Goal: Information Seeking & Learning: Understand process/instructions

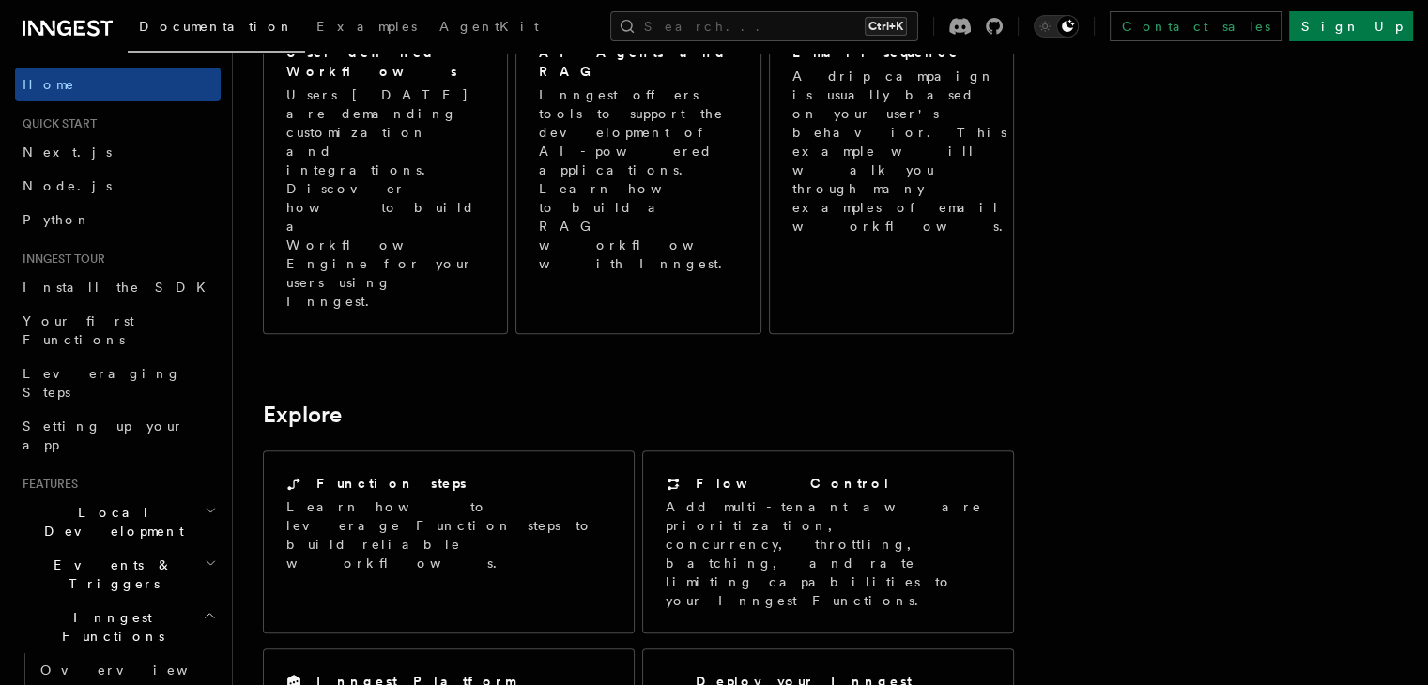
scroll to position [1176, 0]
click at [86, 190] on link "Node.js" at bounding box center [118, 186] width 206 height 34
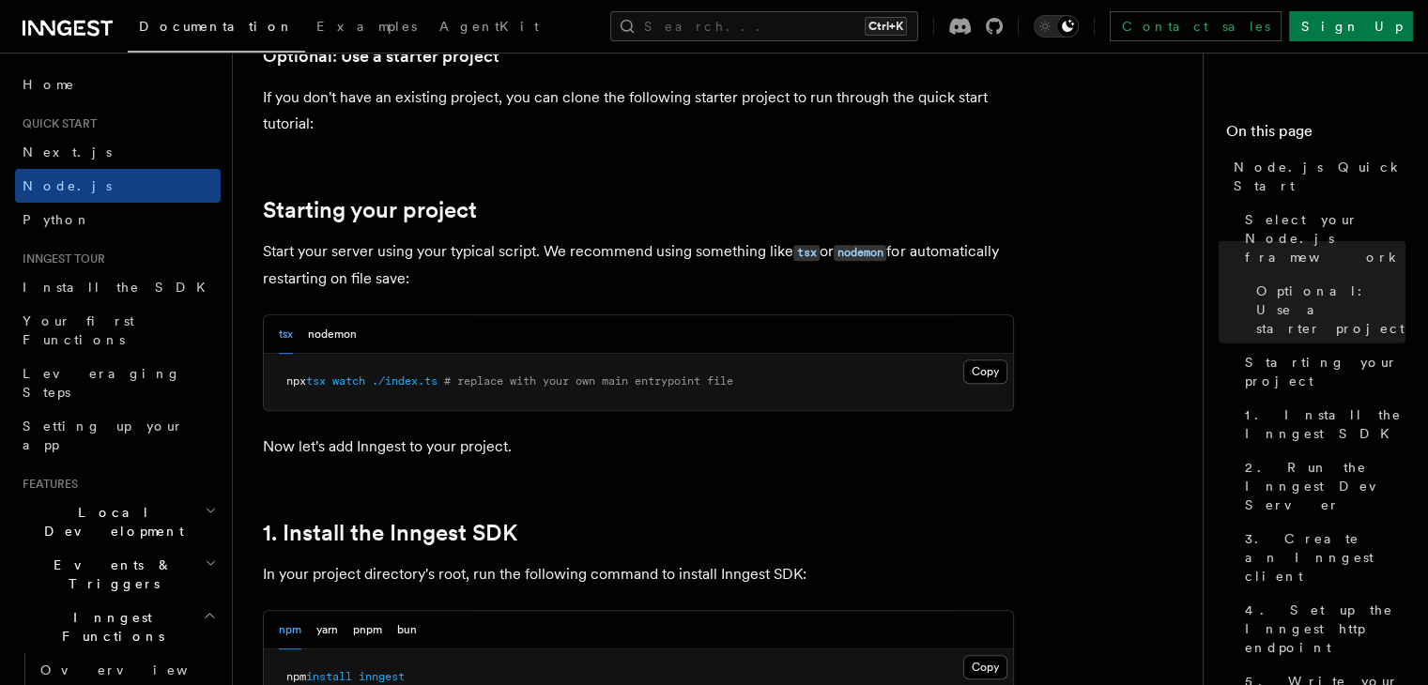
scroll to position [770, 0]
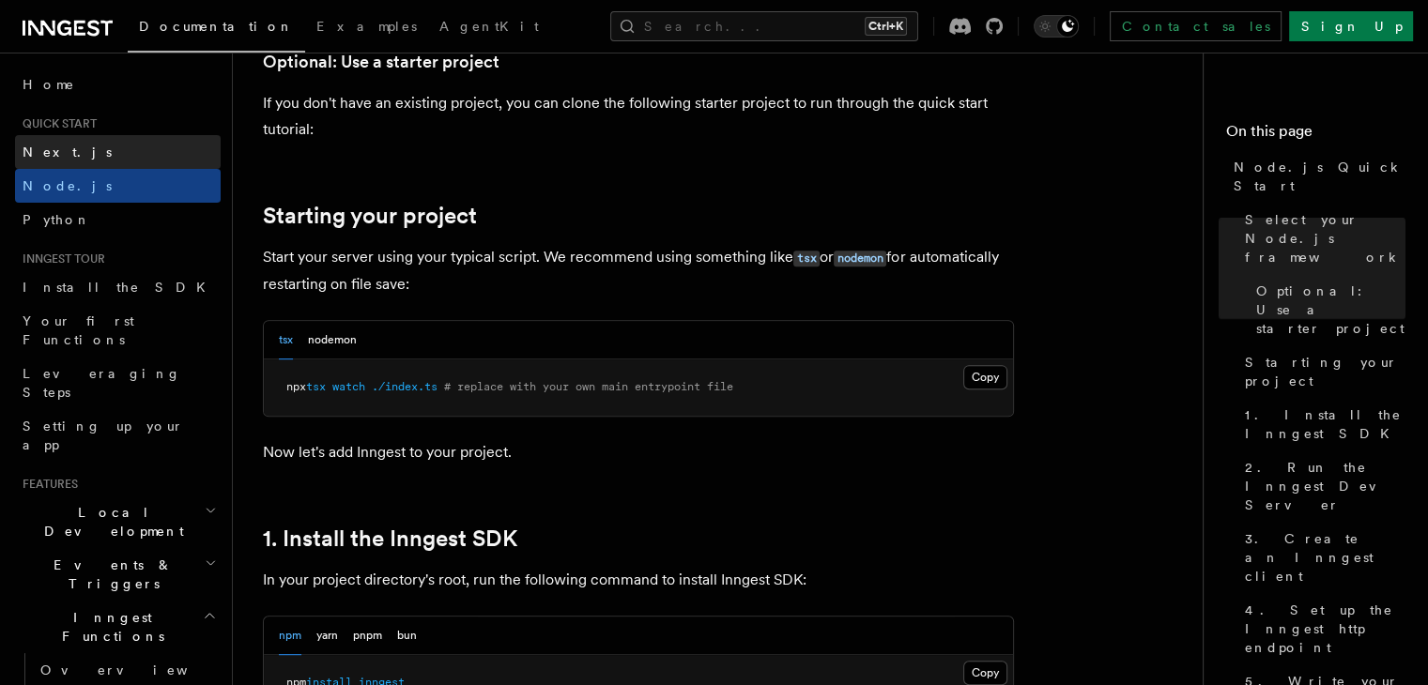
click at [133, 155] on link "Next.js" at bounding box center [118, 152] width 206 height 34
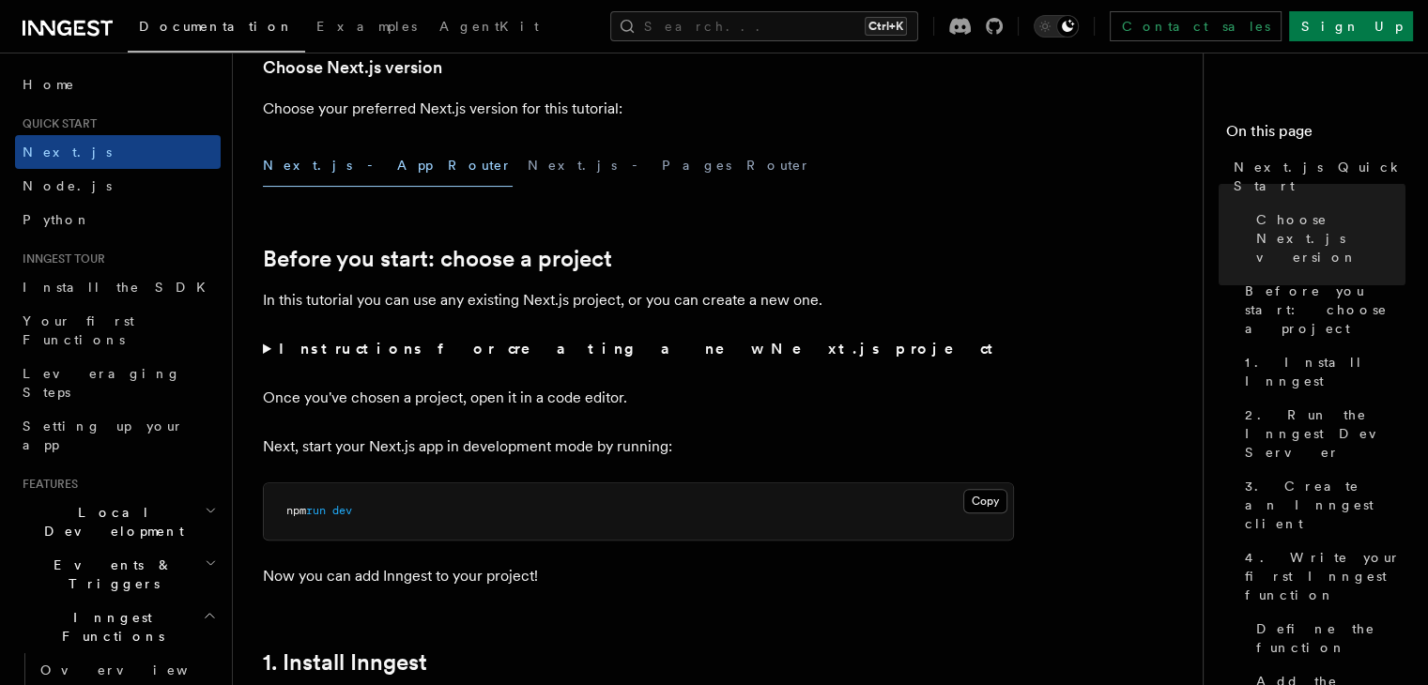
scroll to position [464, 0]
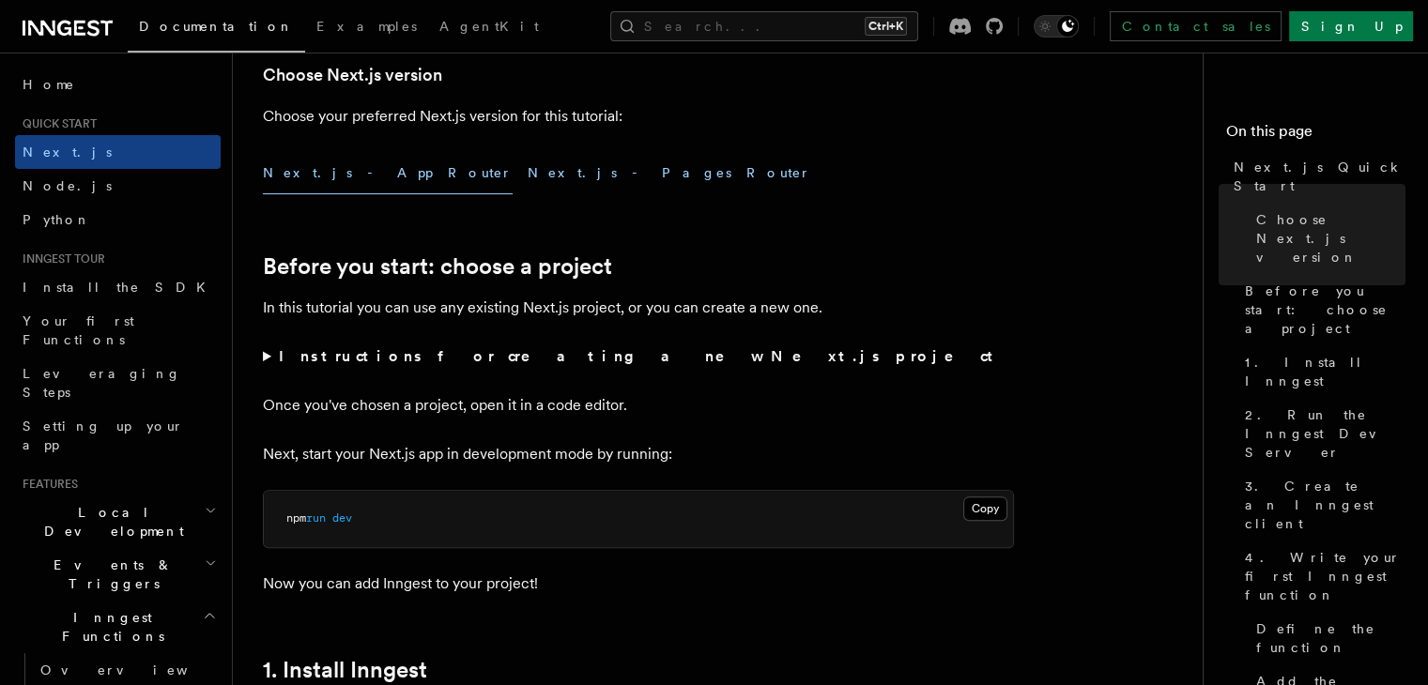
click at [528, 181] on button "Next.js - Pages Router" at bounding box center [670, 173] width 284 height 42
click at [328, 170] on button "Next.js - App Router" at bounding box center [388, 173] width 250 height 42
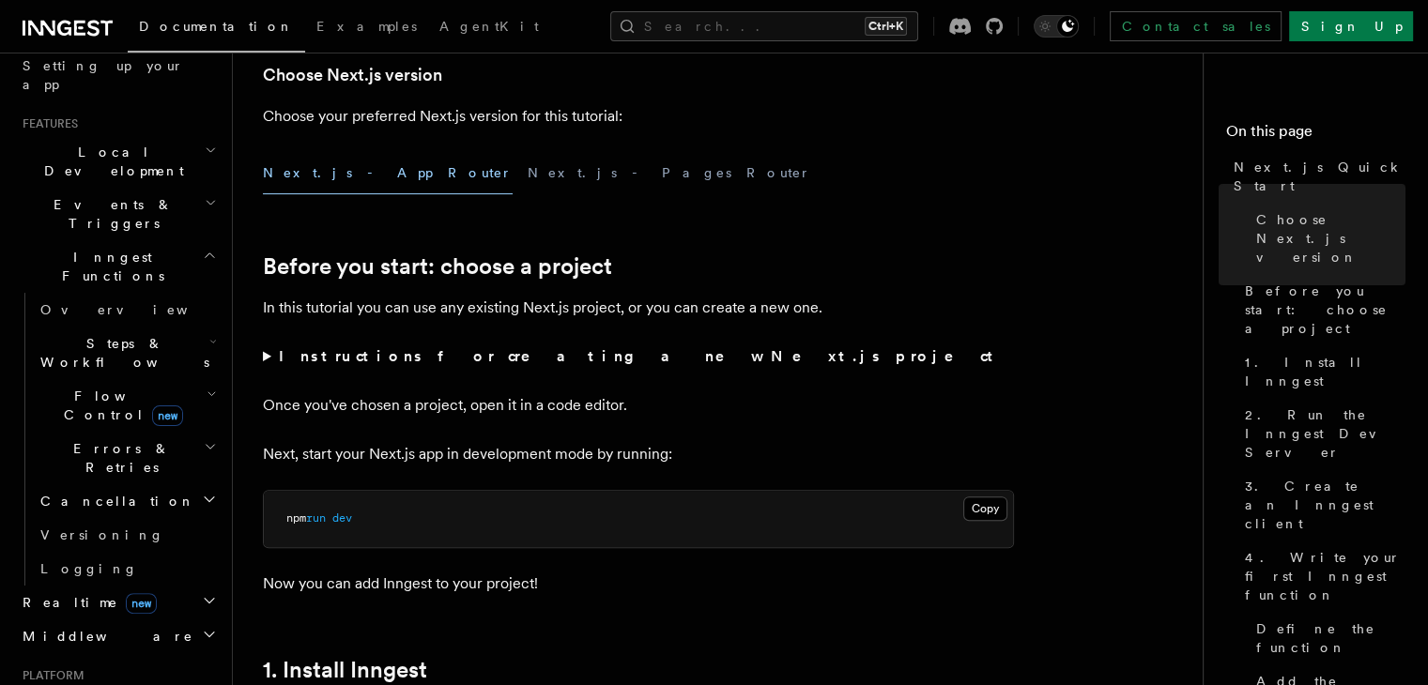
scroll to position [428, 0]
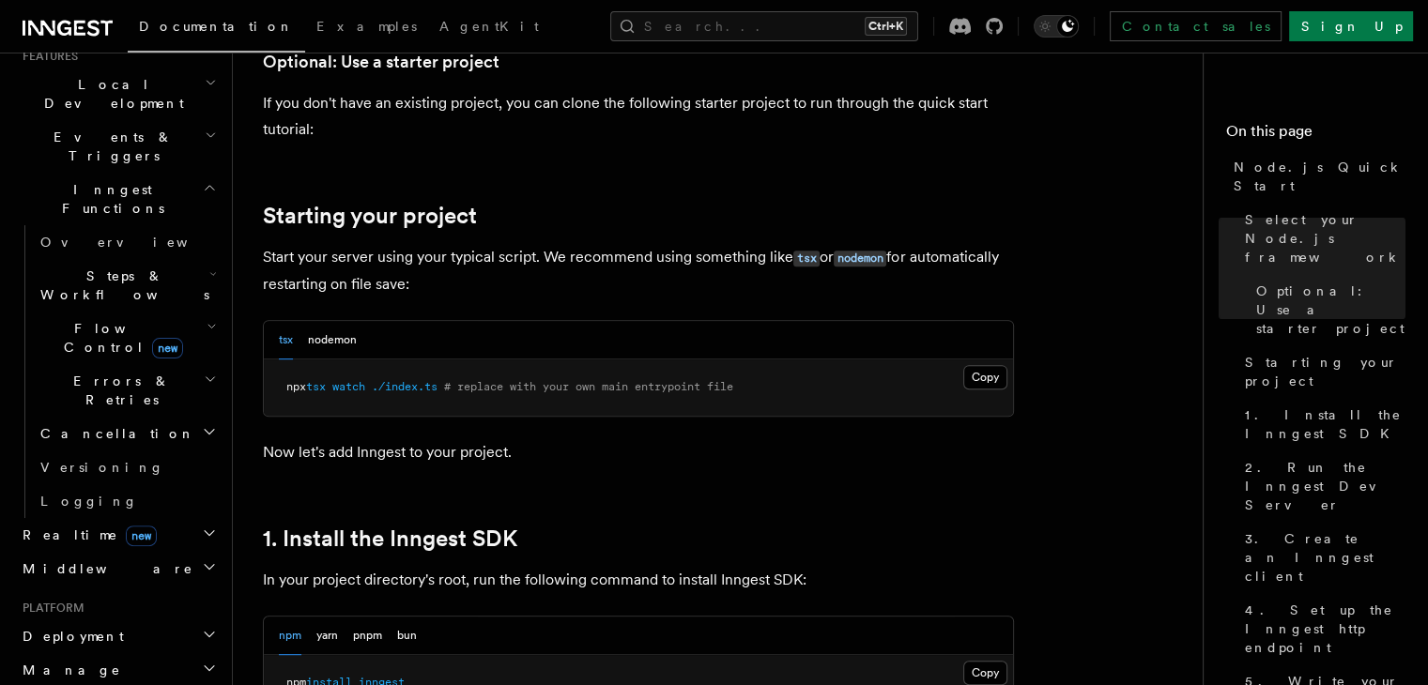
scroll to position [1176, 0]
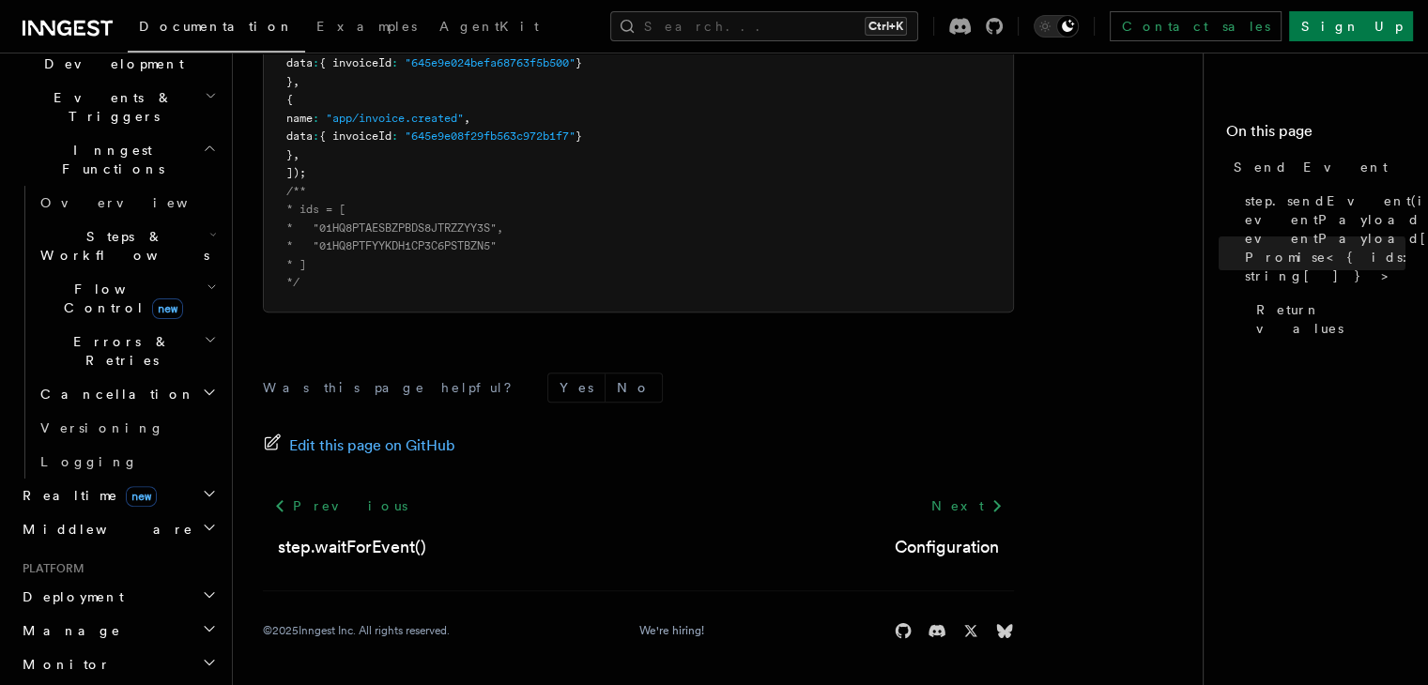
scroll to position [464, 0]
click at [154, 483] on h2 "Realtime new" at bounding box center [118, 500] width 206 height 34
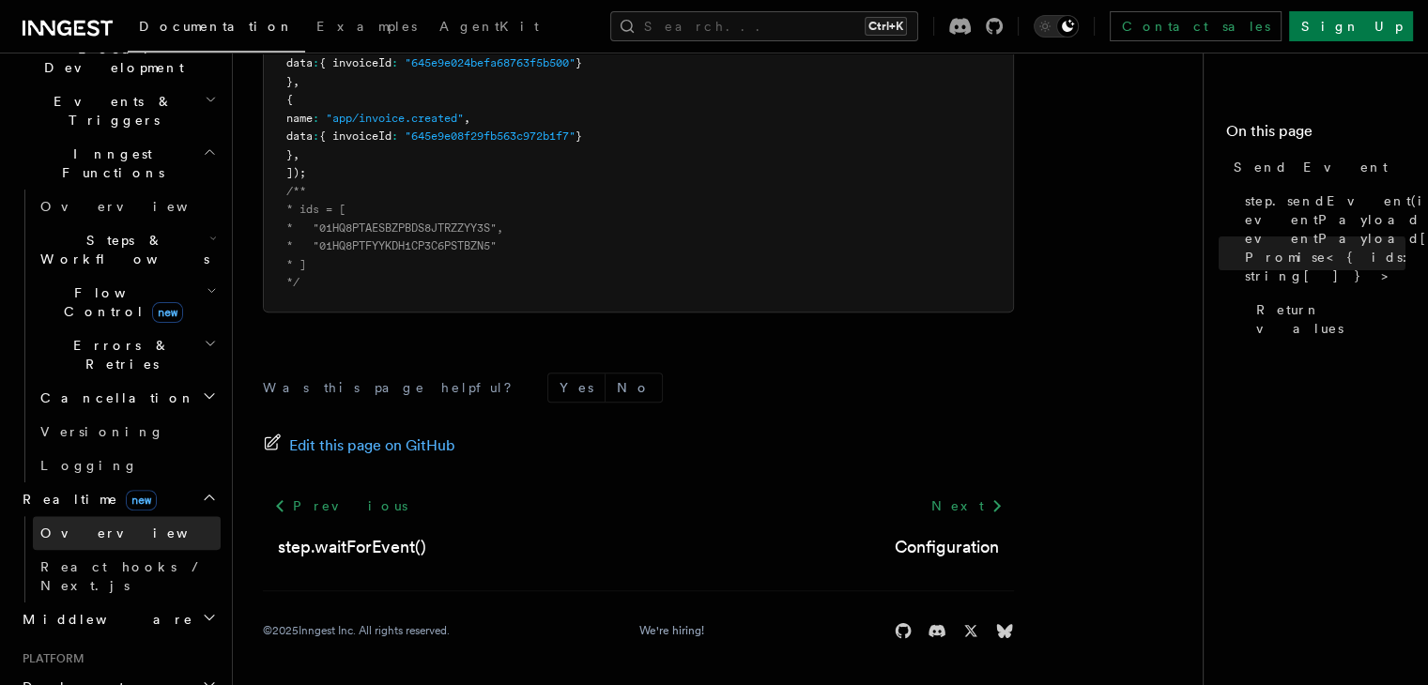
click at [124, 516] on link "Overview" at bounding box center [127, 533] width 188 height 34
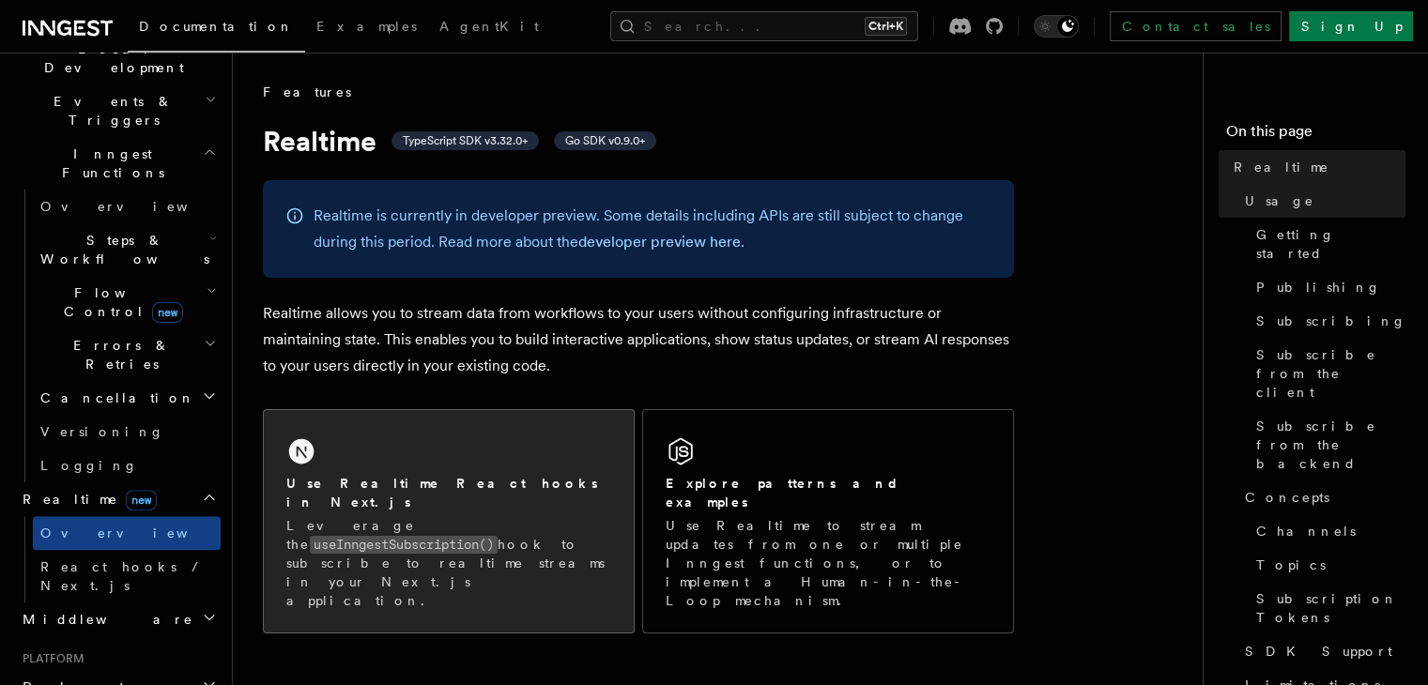
click at [516, 438] on div "Use Realtime React hooks in Next.js Leverage the useInngestSubscription() hook …" at bounding box center [449, 521] width 370 height 223
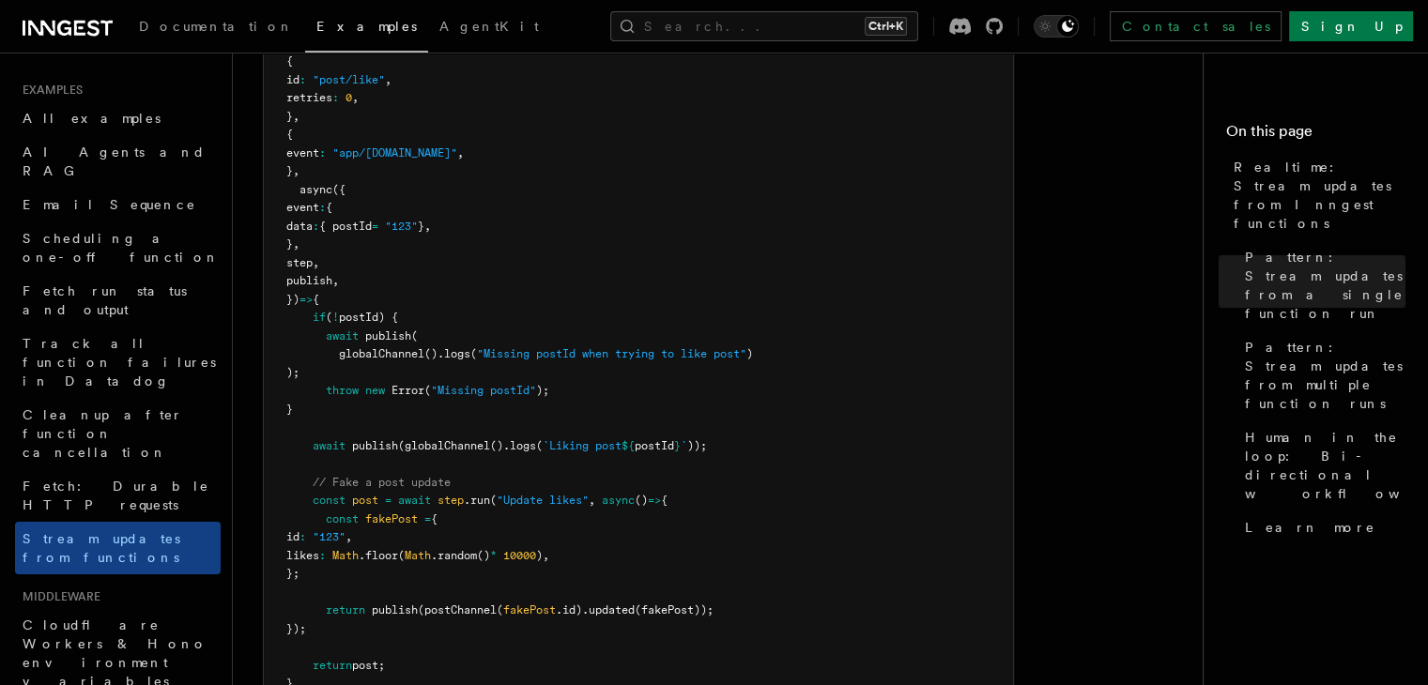
scroll to position [2667, 0]
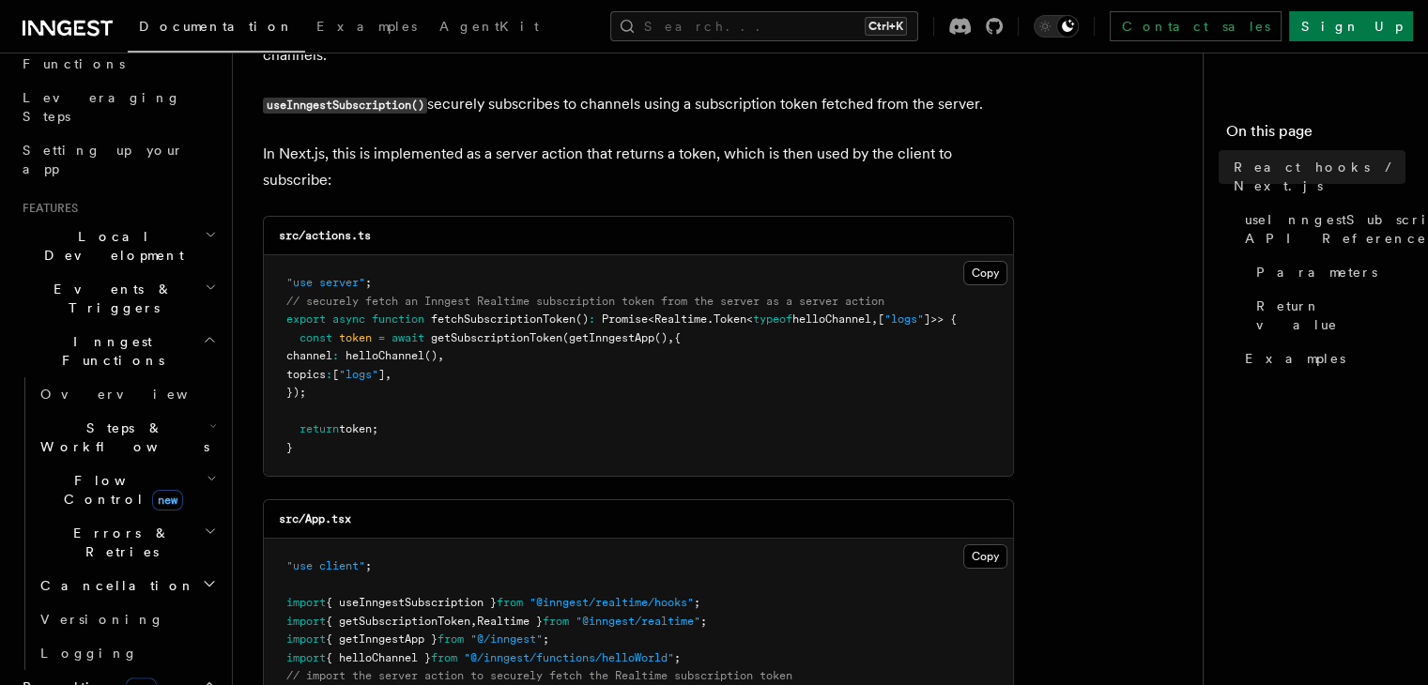
scroll to position [308, 0]
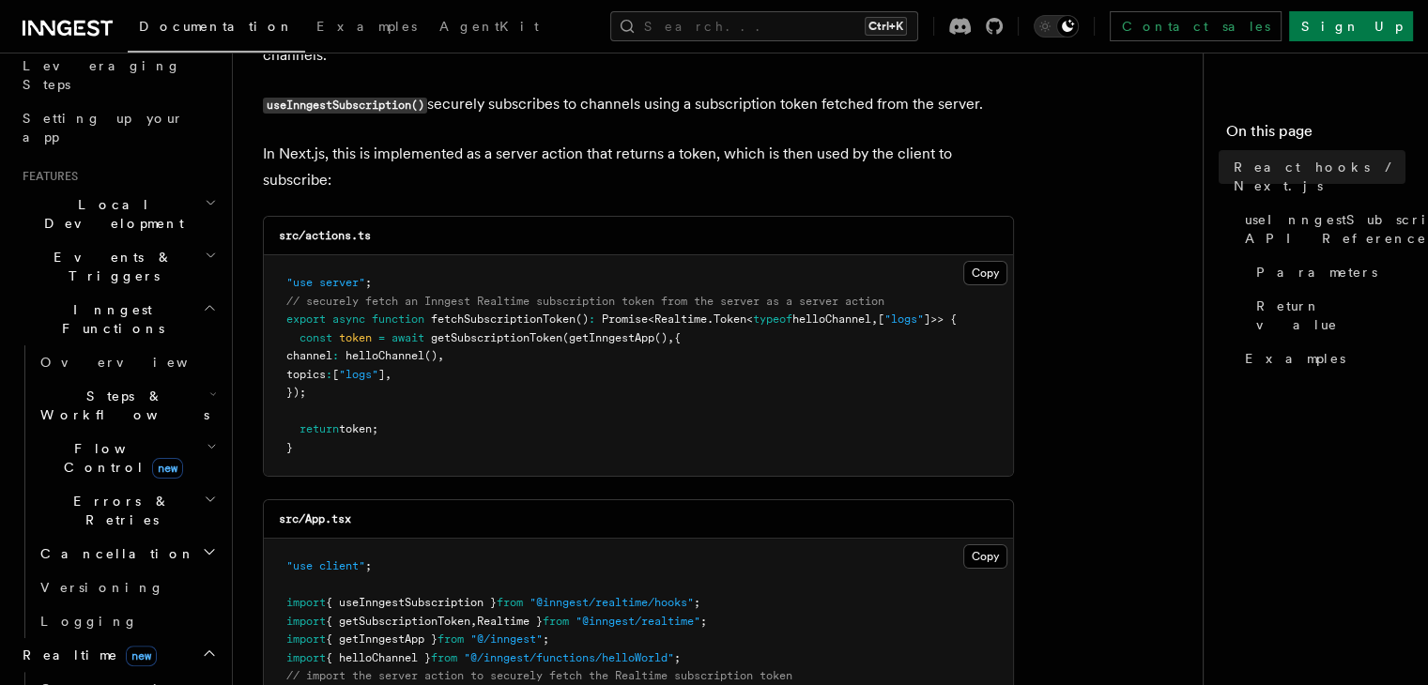
click at [98, 672] on link "Overview" at bounding box center [127, 689] width 188 height 34
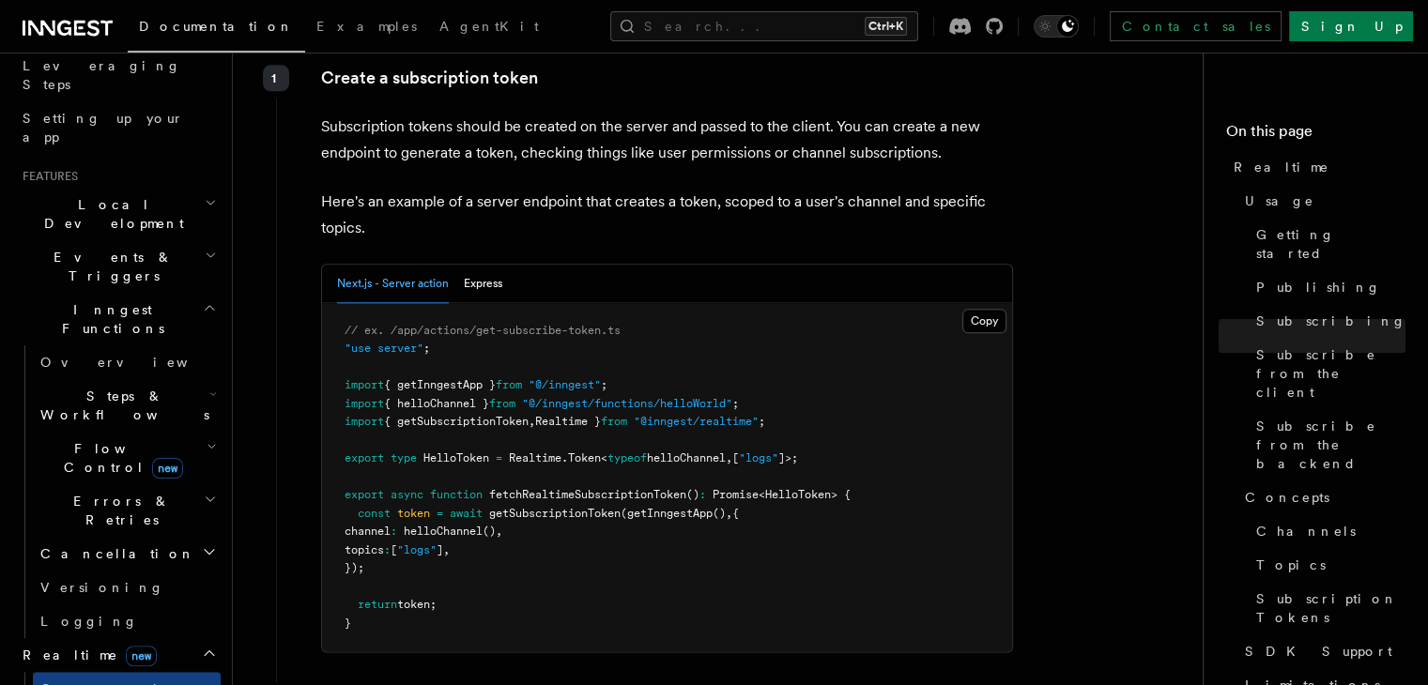
scroll to position [2445, 0]
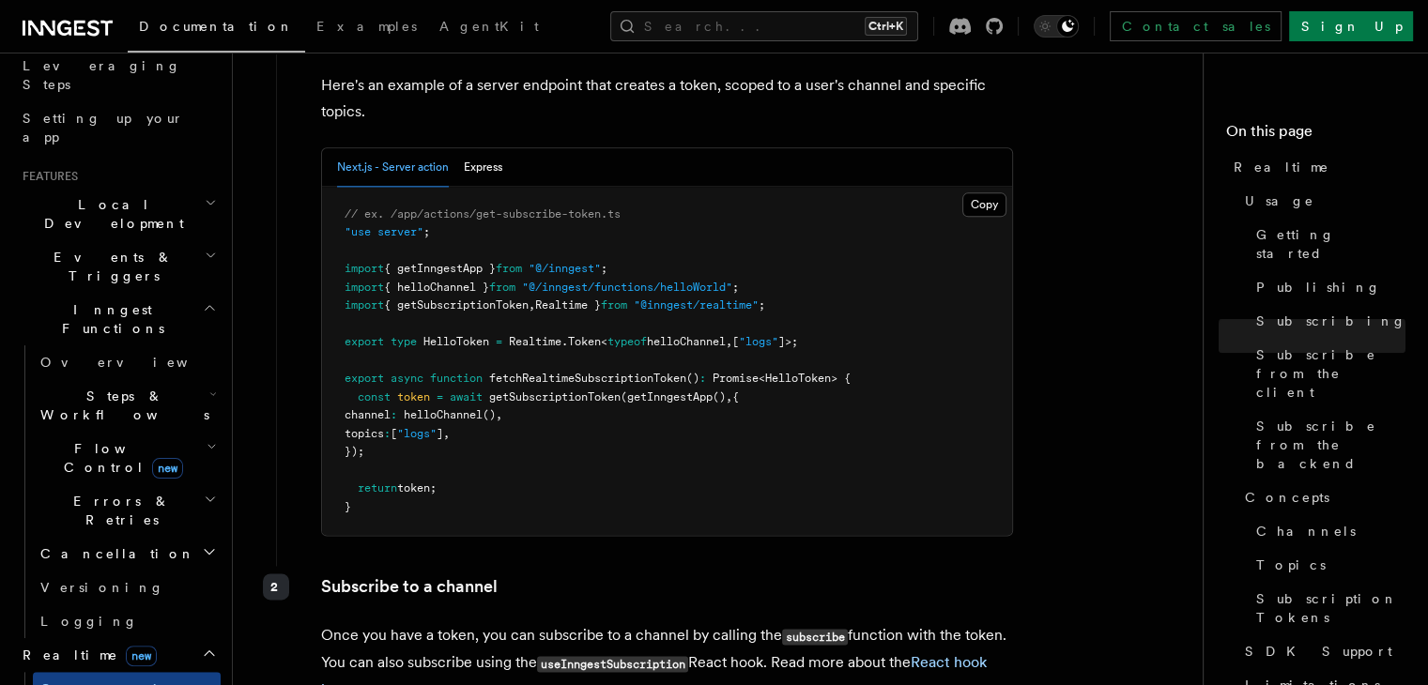
click at [514, 391] on span "getSubscriptionToken" at bounding box center [554, 397] width 131 height 13
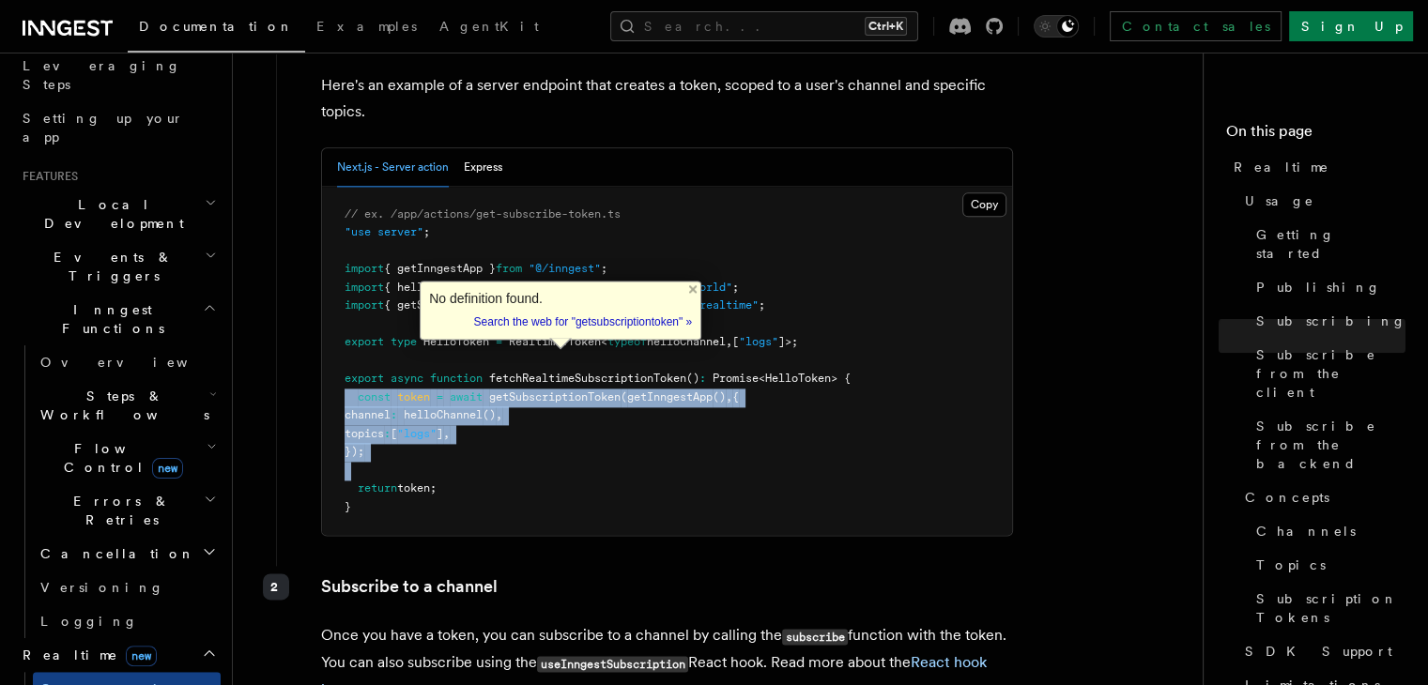
drag, startPoint x: 514, startPoint y: 362, endPoint x: 534, endPoint y: 429, distance: 70.7
click at [534, 429] on pre "// ex. /app/actions/get-subscribe-token.ts "use server" ; import { getInngestAp…" at bounding box center [667, 361] width 690 height 349
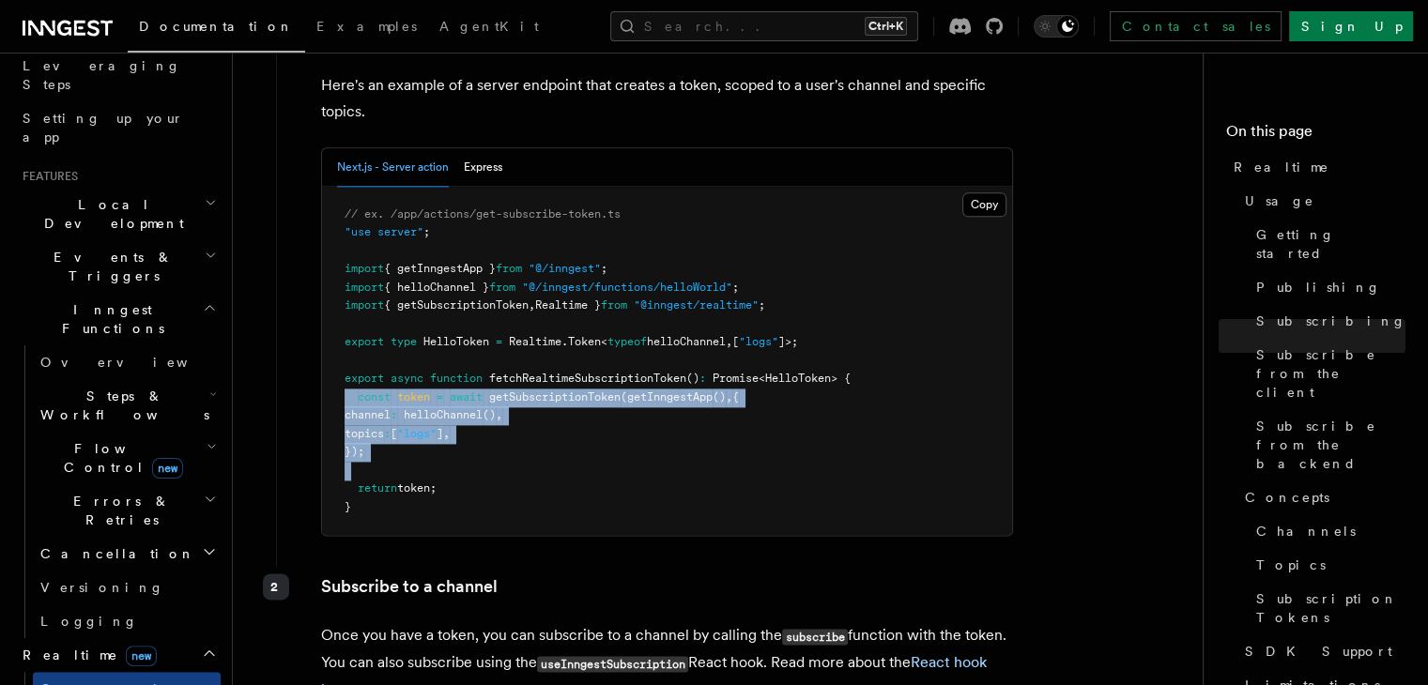
click at [534, 429] on pre "// ex. /app/actions/get-subscribe-token.ts "use server" ; import { getInngestAp…" at bounding box center [667, 361] width 690 height 349
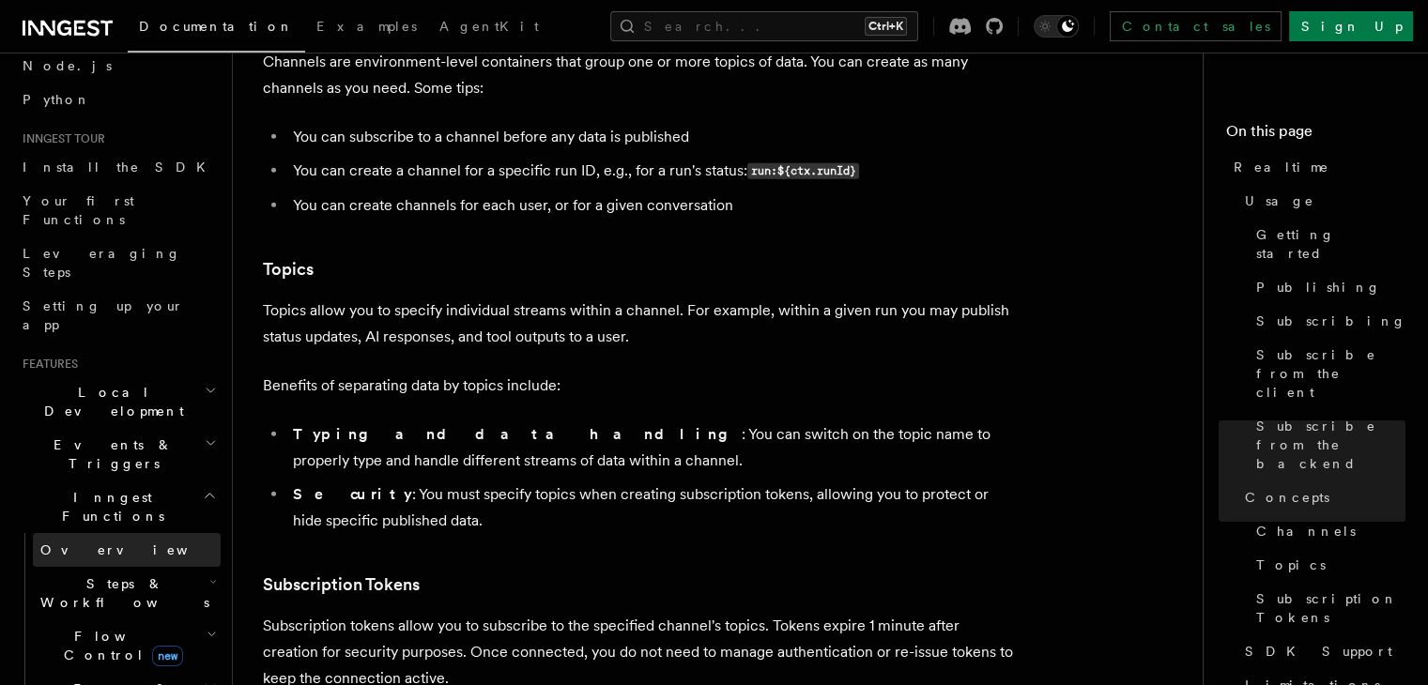
scroll to position [0, 0]
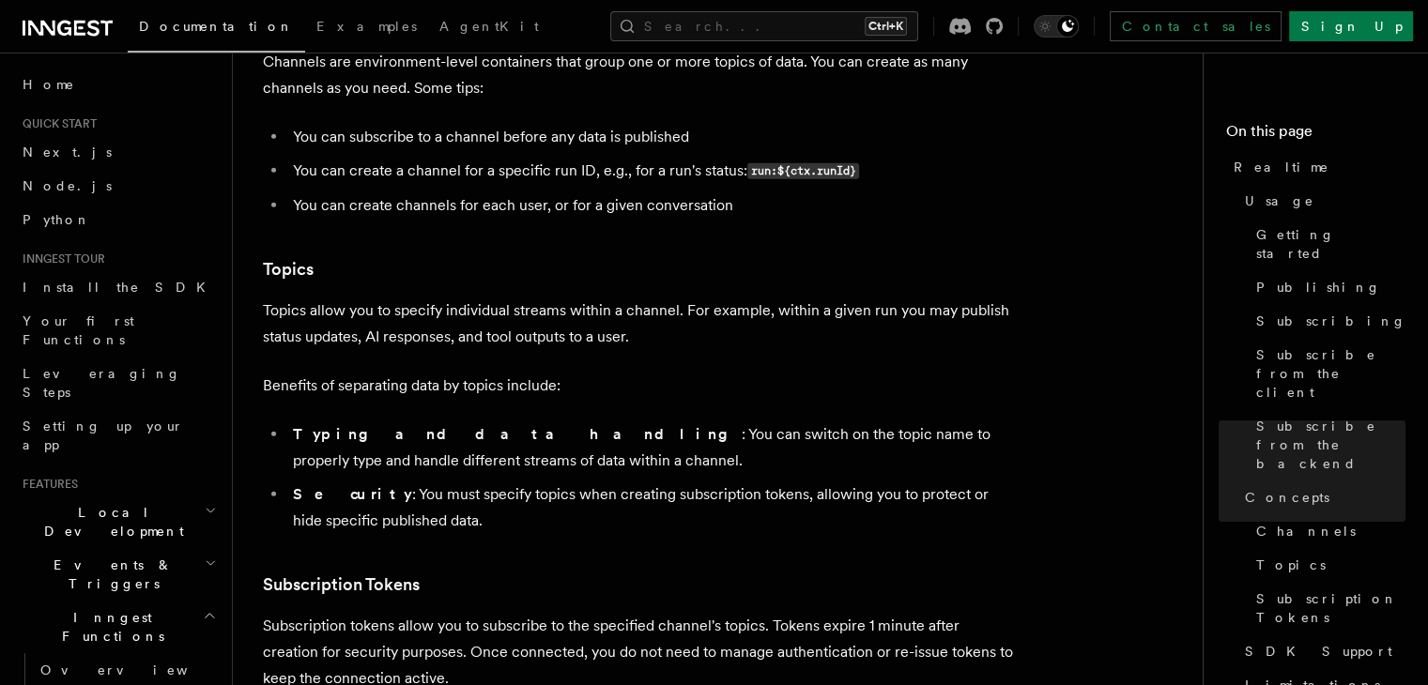
scroll to position [158, 0]
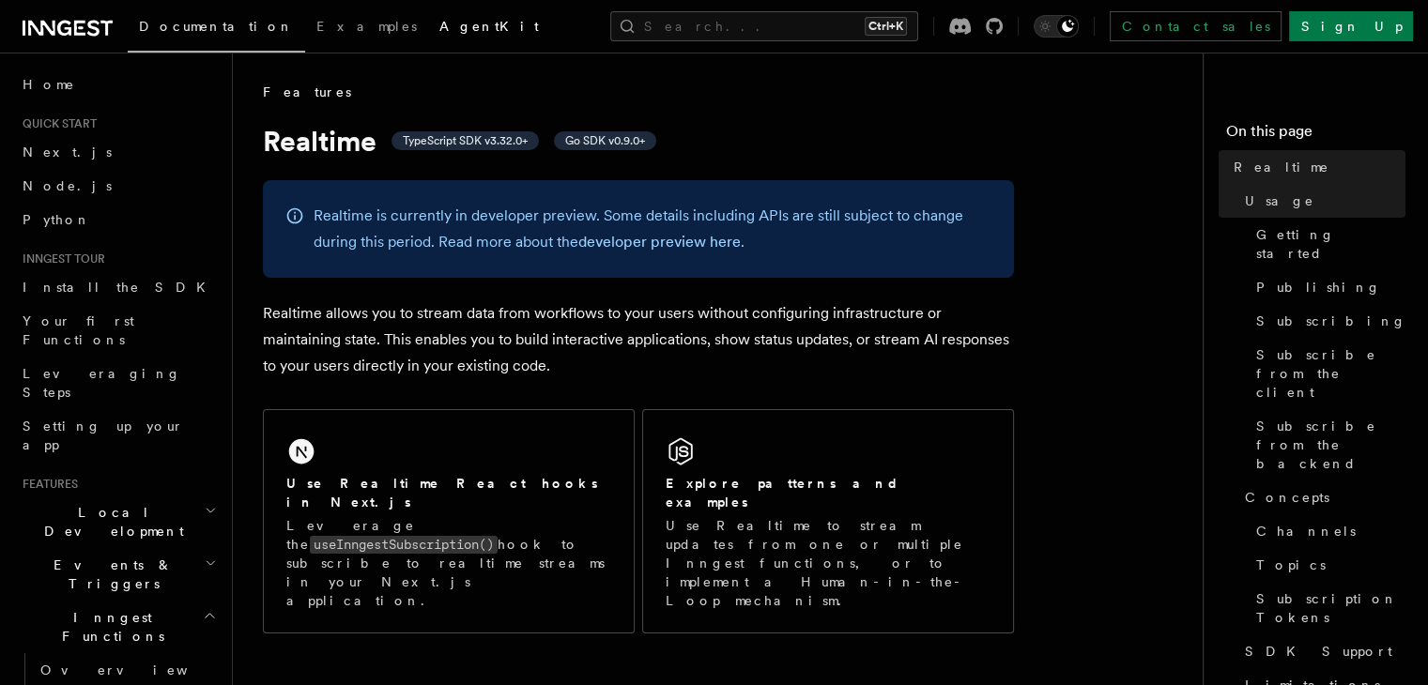
click at [439, 33] on span "AgentKit" at bounding box center [489, 26] width 100 height 15
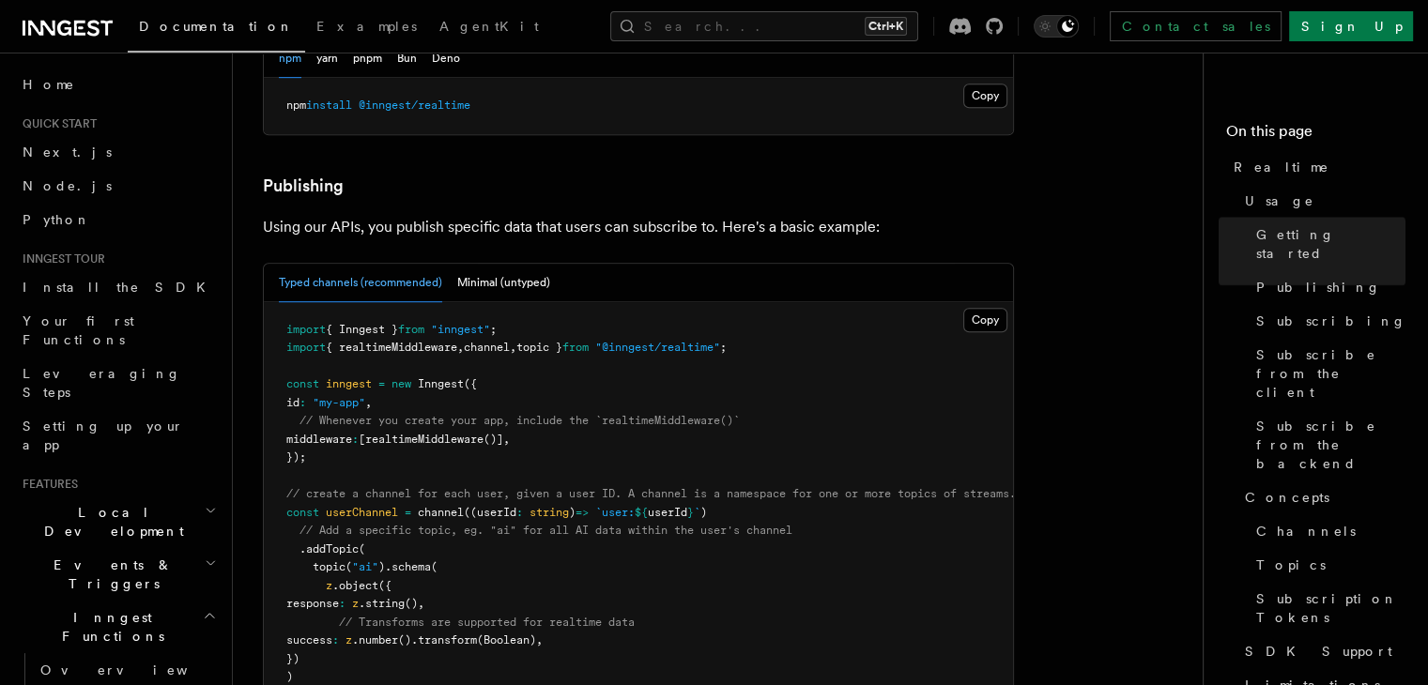
scroll to position [1088, 0]
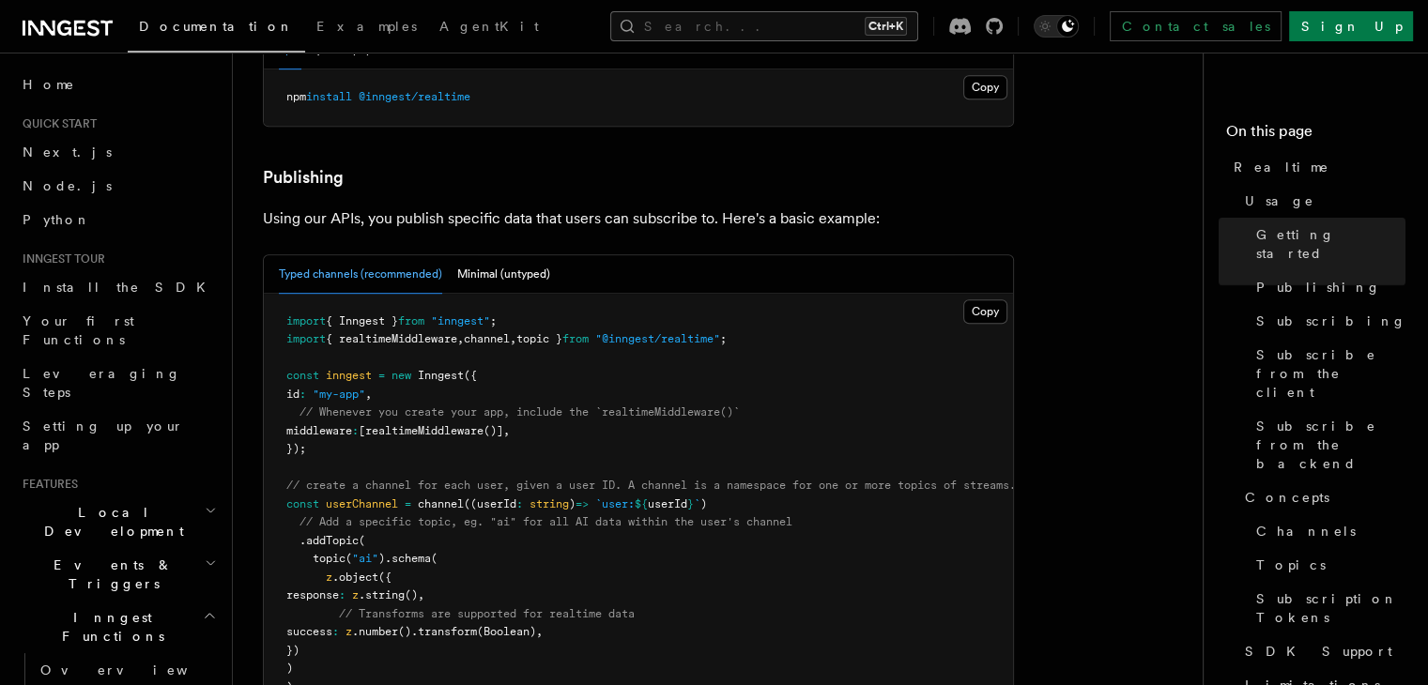
click at [747, 36] on button "Search... Ctrl+K" at bounding box center [764, 26] width 308 height 30
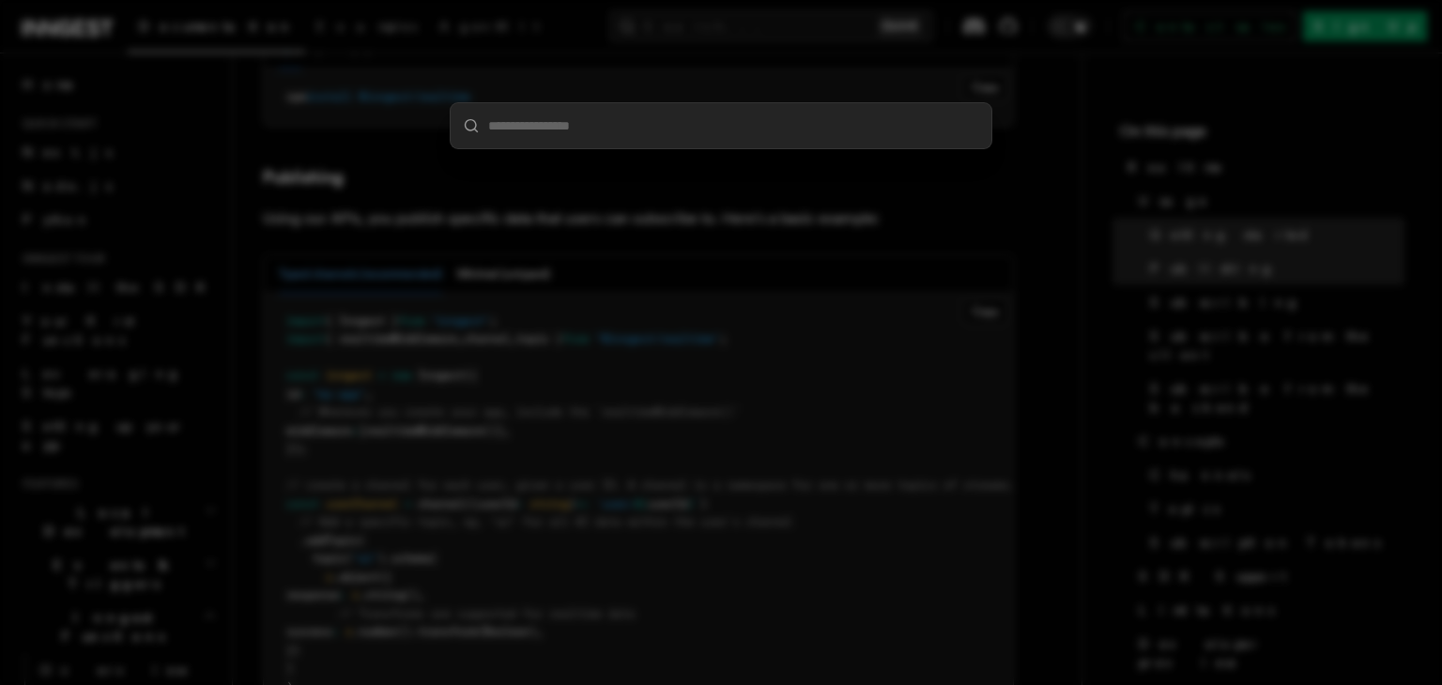
click at [744, 113] on input "search" at bounding box center [721, 125] width 541 height 45
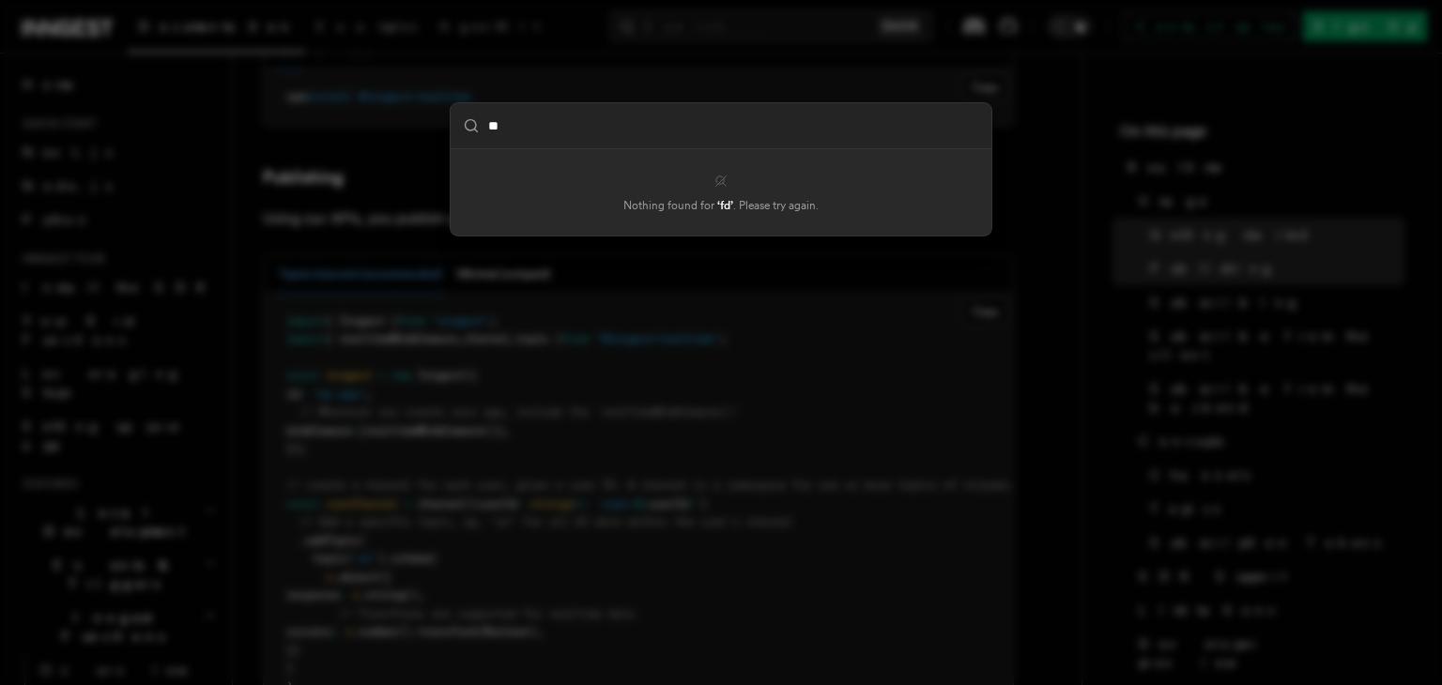
click at [661, 208] on p "Nothing found for ‘ fd ’ . Please try again." at bounding box center [721, 205] width 496 height 15
drag, startPoint x: 661, startPoint y: 208, endPoint x: 820, endPoint y: 238, distance: 161.3
click at [820, 238] on div "** Nothing found for ‘ fd ’ . Please try again." at bounding box center [721, 342] width 1442 height 685
type input "**"
click at [820, 238] on div "** Nothing found for ‘ fd ’ . Please try again." at bounding box center [721, 342] width 1442 height 685
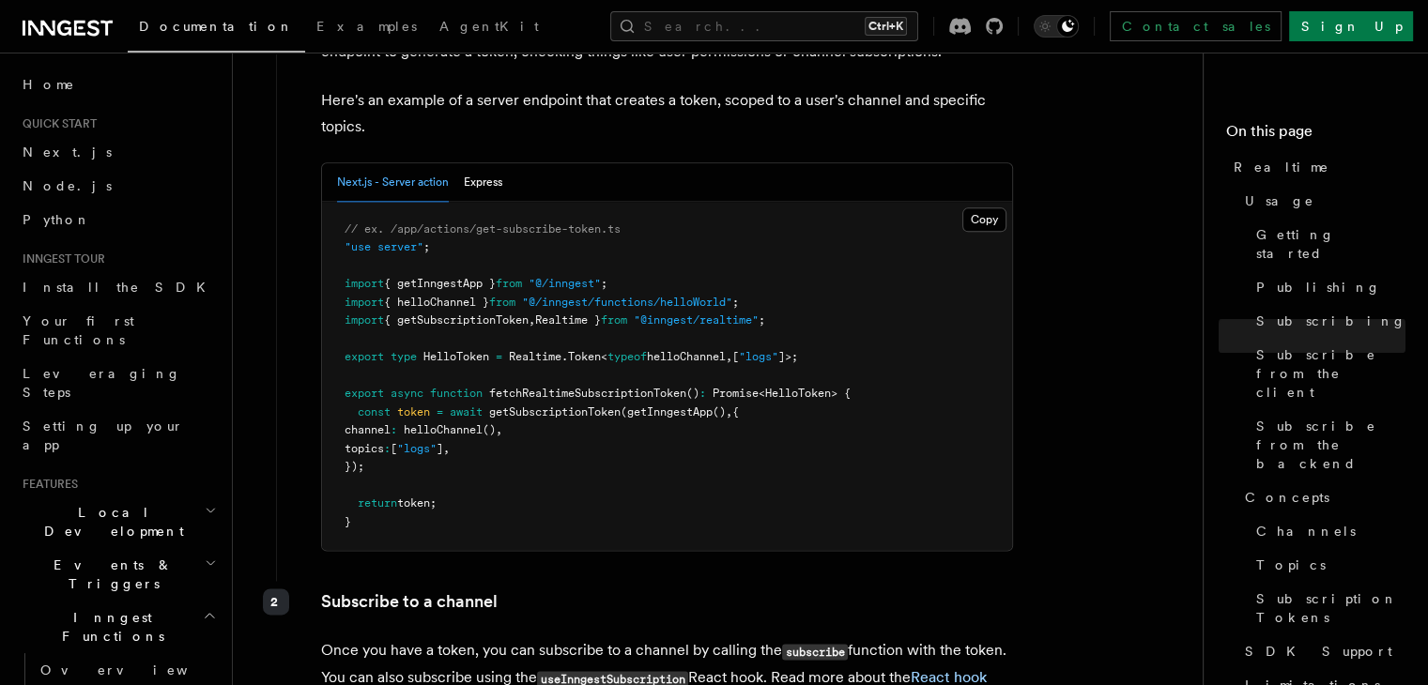
scroll to position [2392, 0]
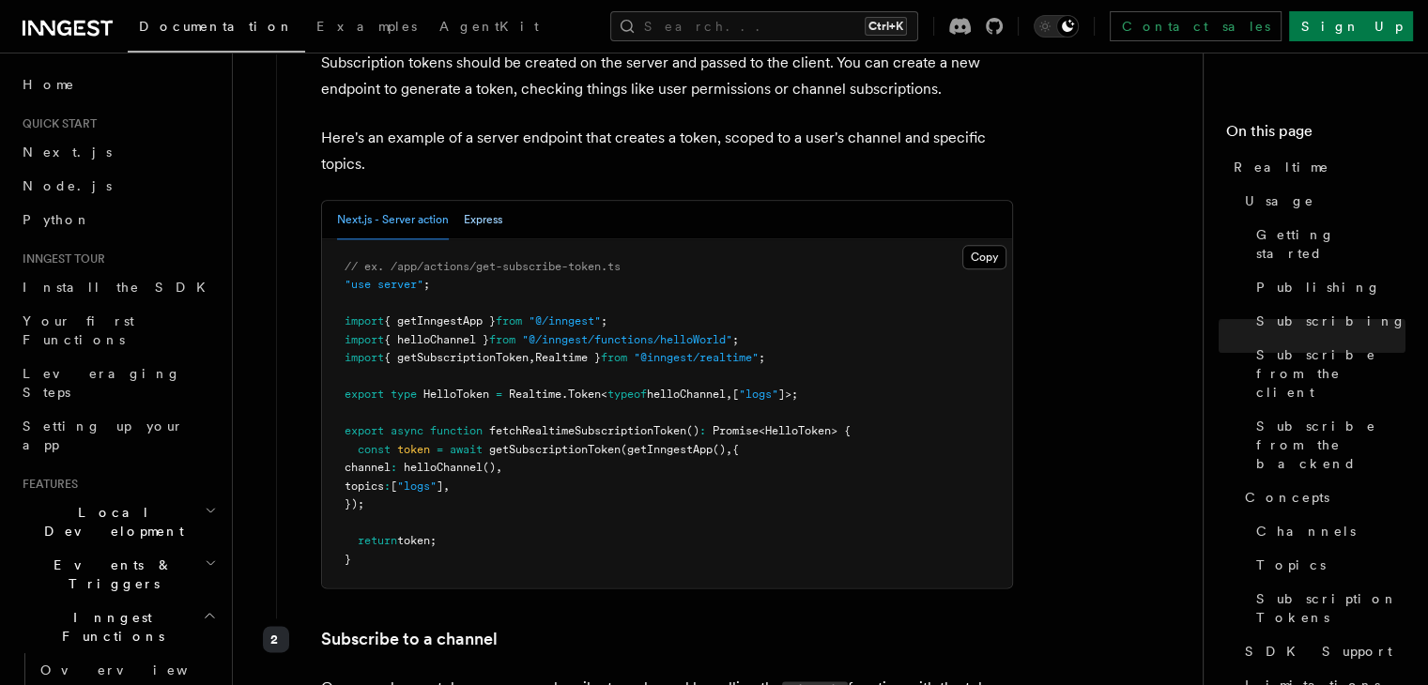
click at [494, 201] on button "Express" at bounding box center [483, 220] width 38 height 38
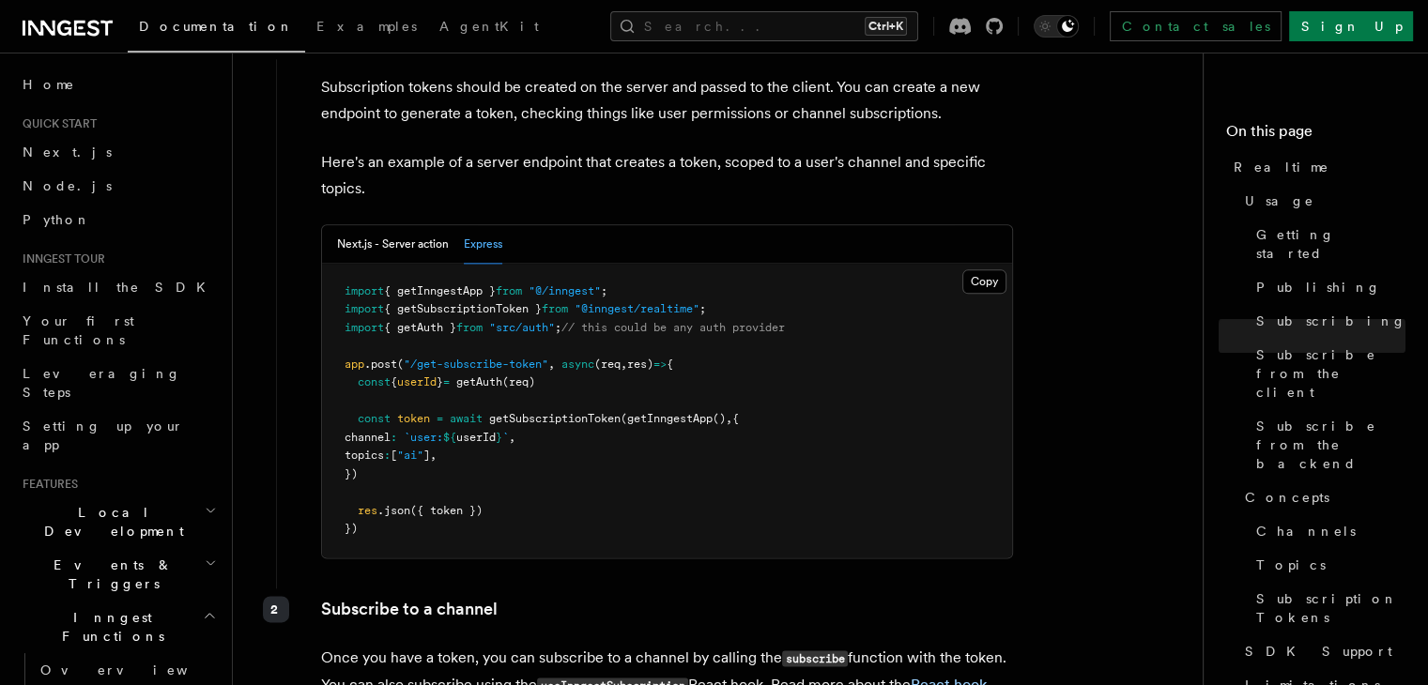
scroll to position [2357, 0]
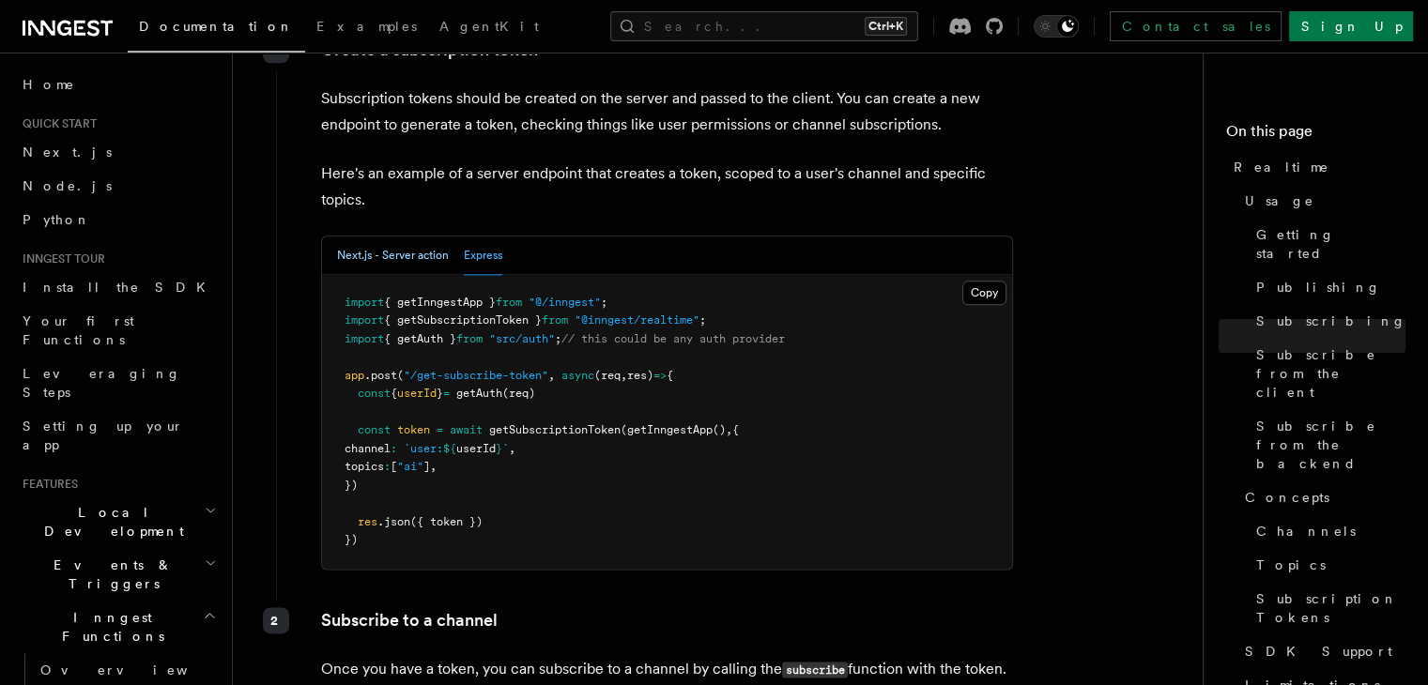
click at [409, 237] on button "Next.js - Server action" at bounding box center [393, 256] width 112 height 38
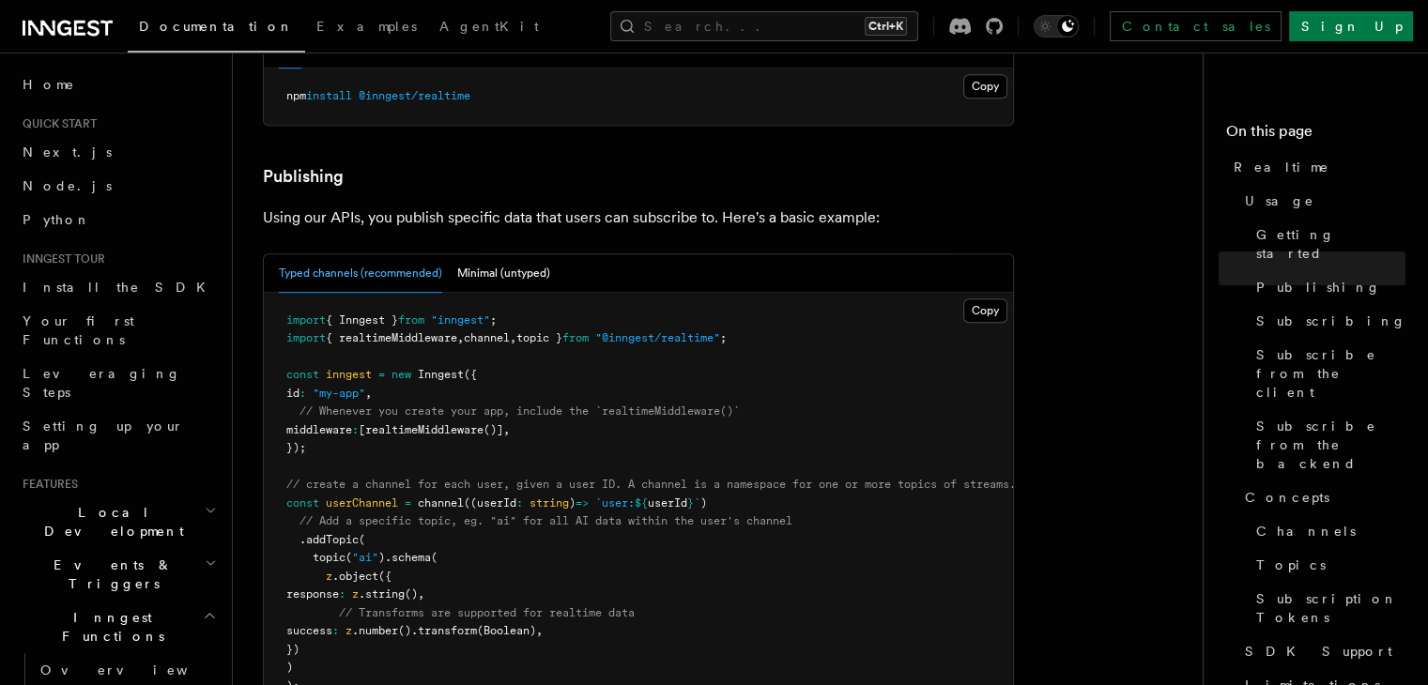
scroll to position [1088, 0]
click at [466, 255] on button "Minimal (untyped)" at bounding box center [503, 274] width 93 height 38
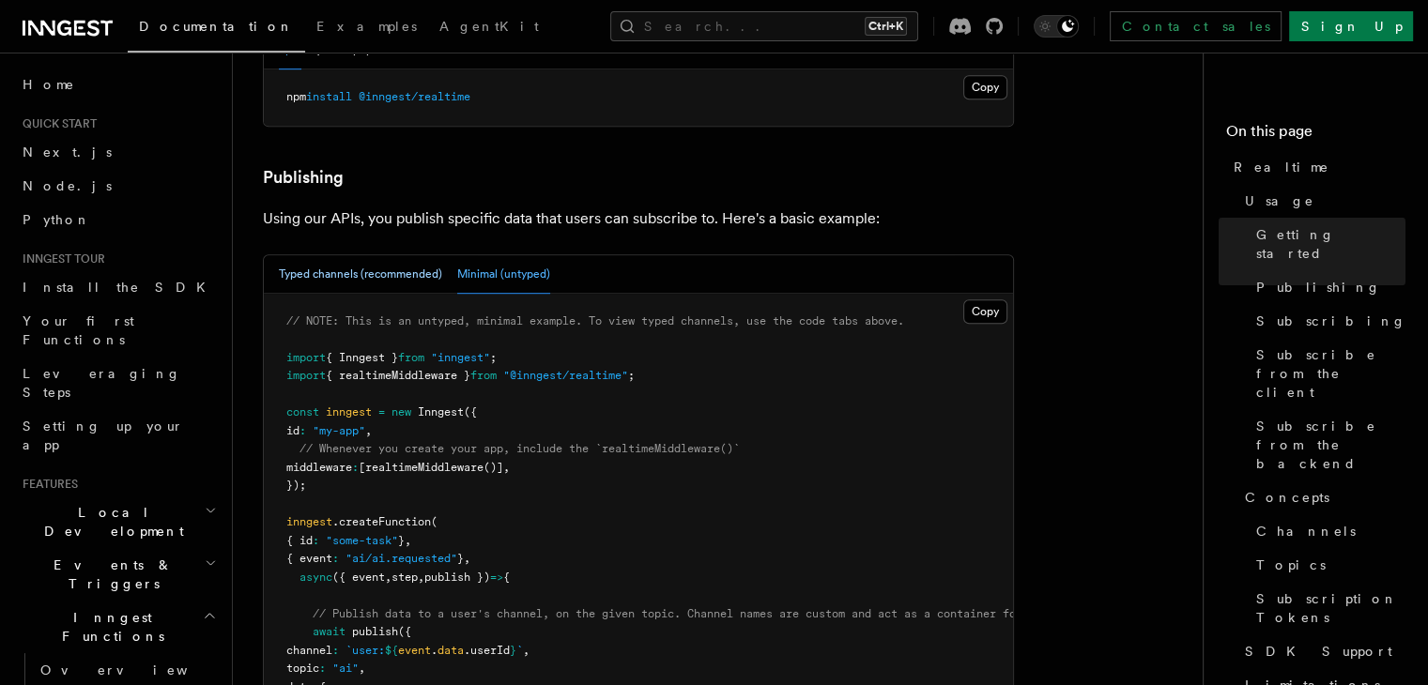
click at [432, 255] on button "Typed channels (recommended)" at bounding box center [360, 274] width 163 height 38
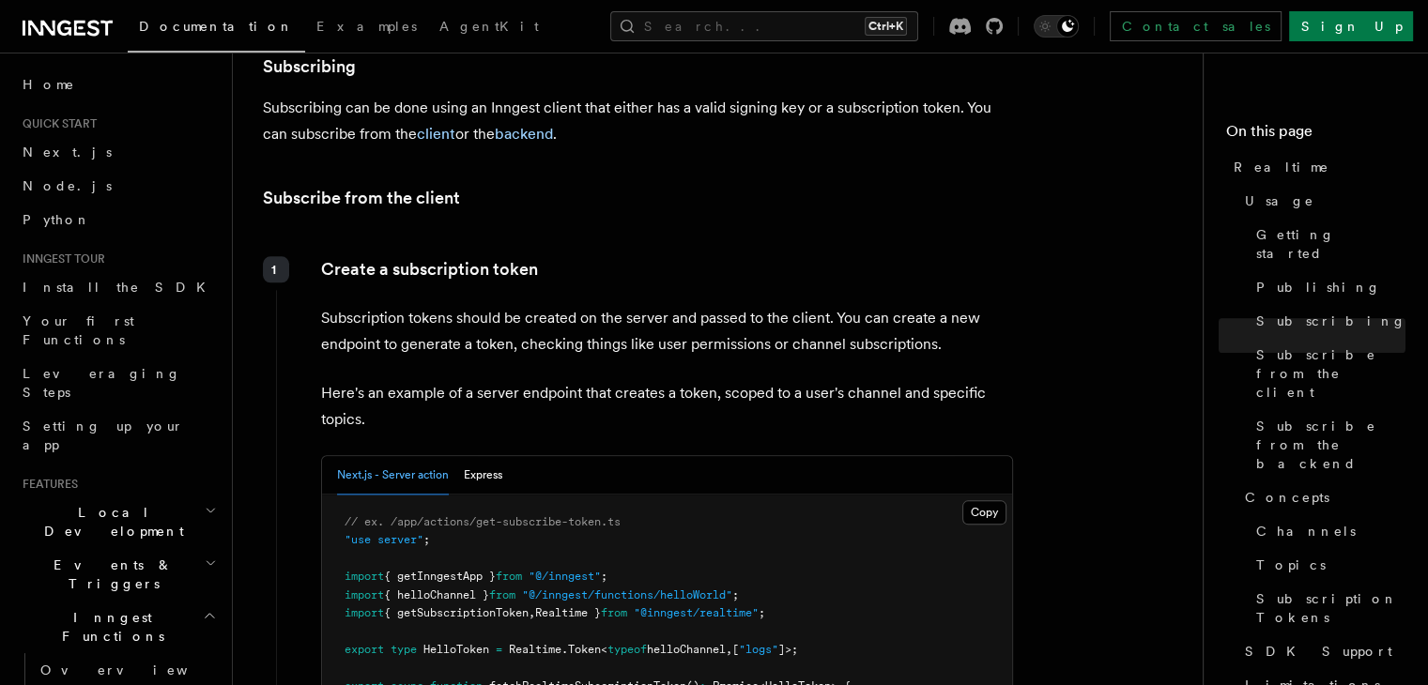
scroll to position [2080, 0]
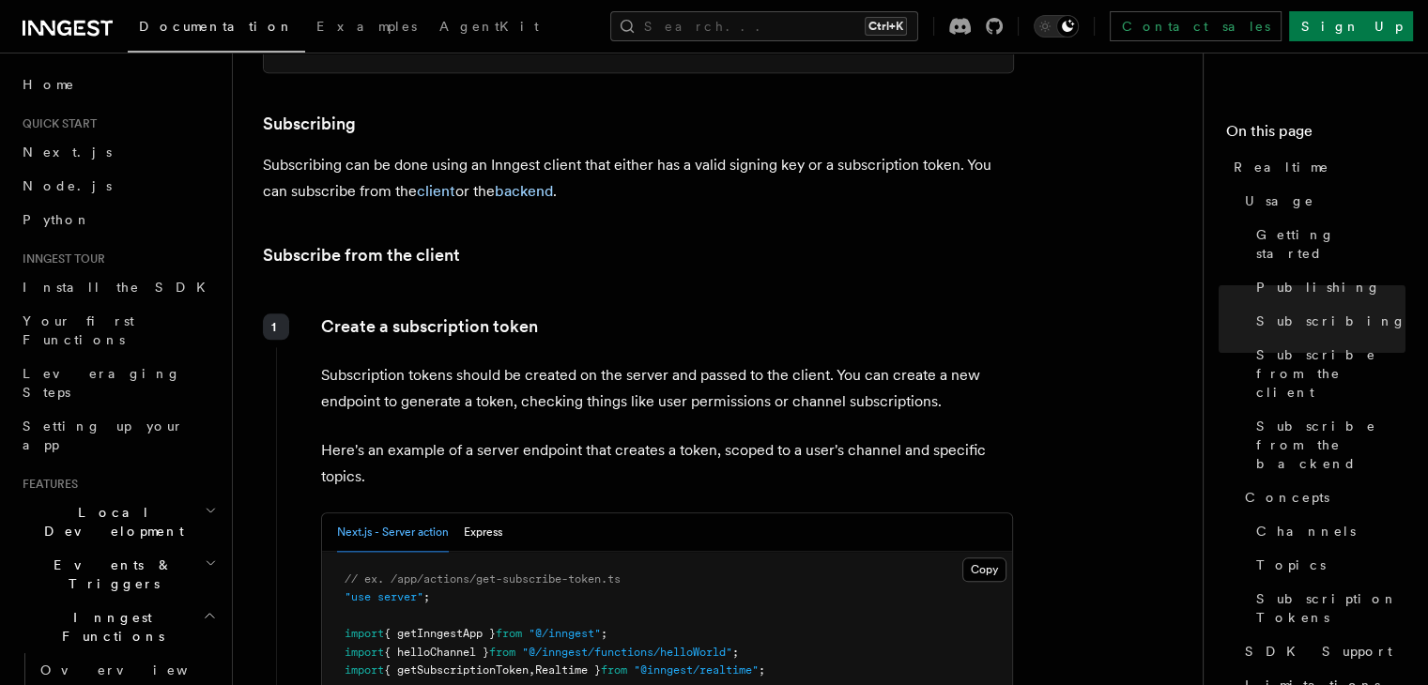
click at [364, 362] on p "Subscription tokens should be created on the server and passed to the client. Y…" at bounding box center [667, 388] width 692 height 53
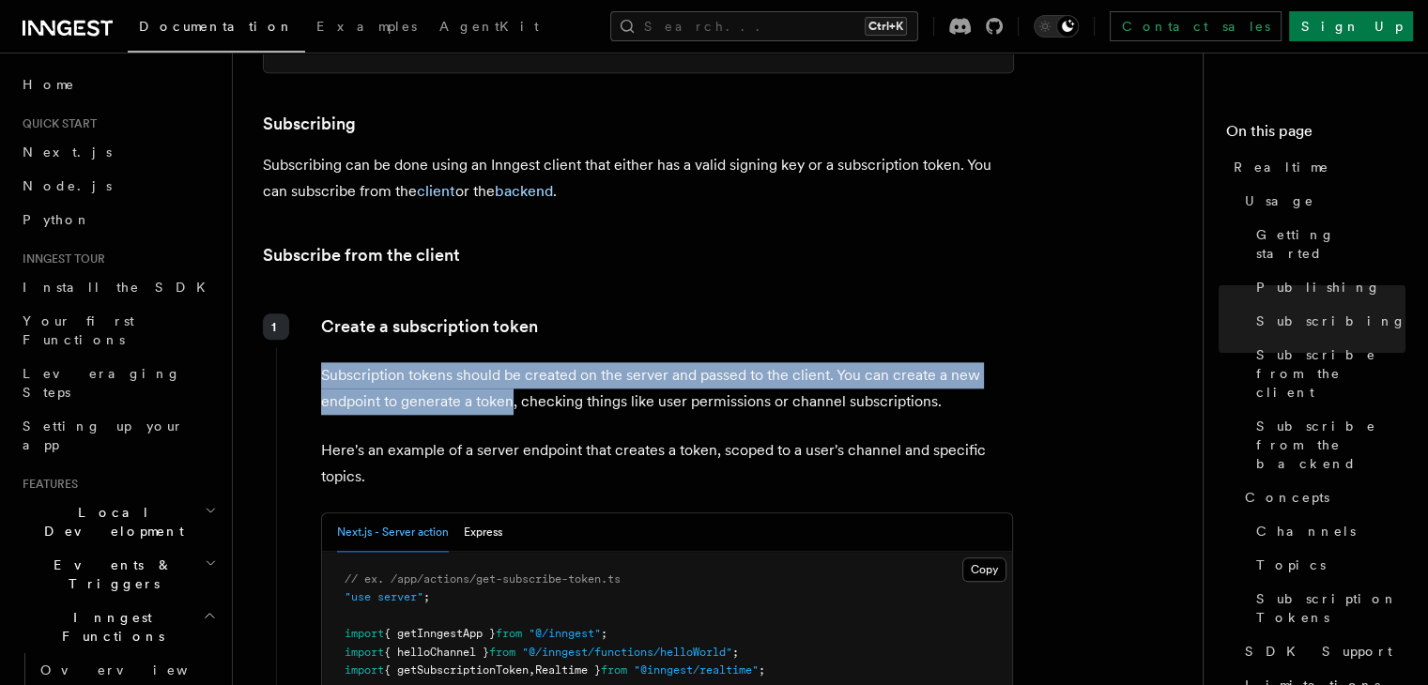
drag, startPoint x: 364, startPoint y: 340, endPoint x: 487, endPoint y: 358, distance: 124.3
click at [487, 362] on p "Subscription tokens should be created on the server and passed to the client. Y…" at bounding box center [667, 388] width 692 height 53
click at [364, 362] on p "Subscription tokens should be created on the server and passed to the client. Y…" at bounding box center [667, 388] width 692 height 53
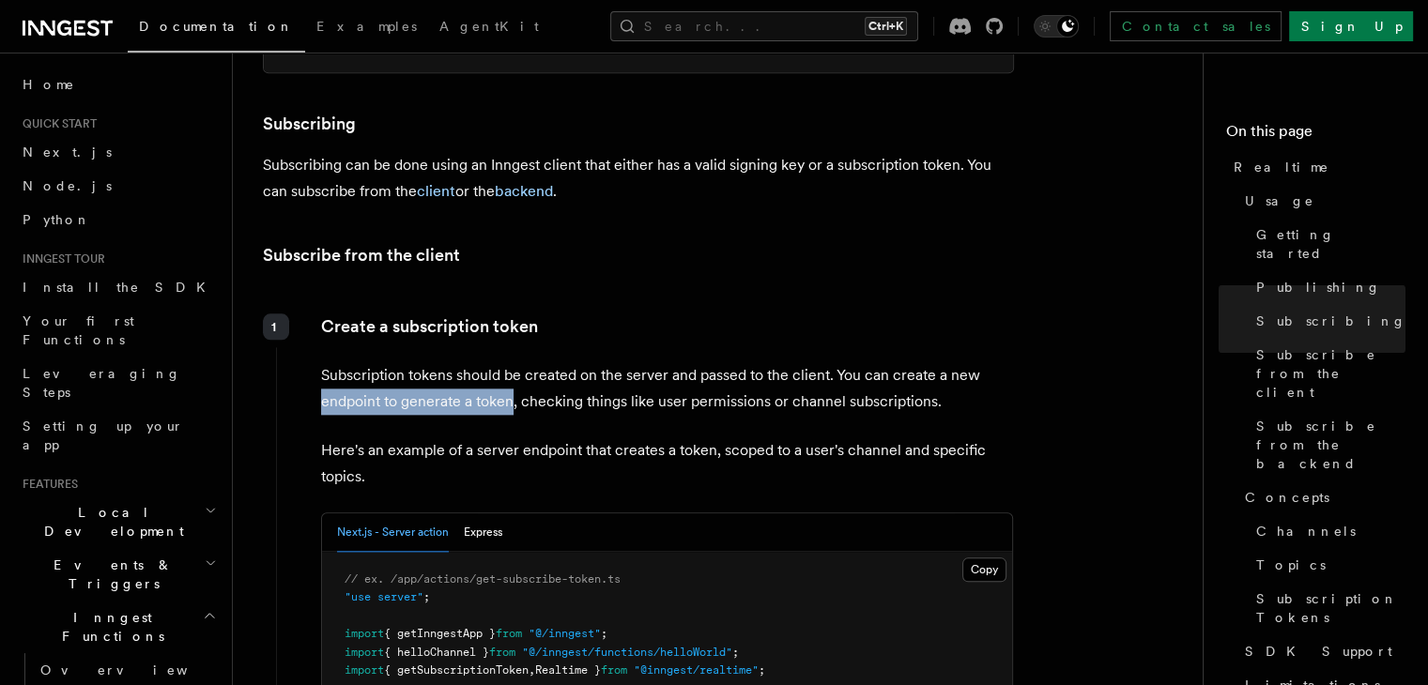
drag, startPoint x: 364, startPoint y: 358, endPoint x: 502, endPoint y: 370, distance: 138.6
click at [502, 370] on p "Subscription tokens should be created on the server and passed to the client. Y…" at bounding box center [667, 388] width 692 height 53
click at [534, 368] on p "Subscription tokens should be created on the server and passed to the client. Y…" at bounding box center [667, 388] width 692 height 53
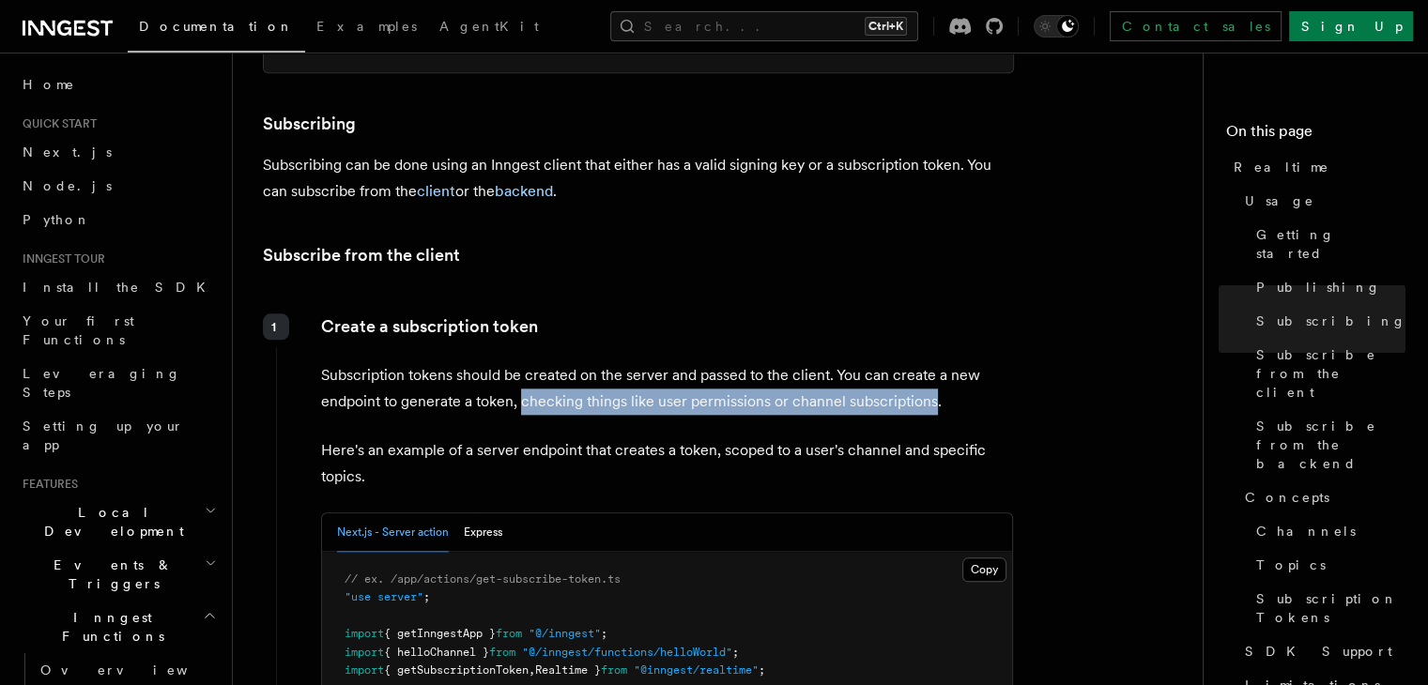
drag, startPoint x: 534, startPoint y: 368, endPoint x: 879, endPoint y: 365, distance: 344.6
click at [879, 365] on p "Subscription tokens should be created on the server and passed to the client. Y…" at bounding box center [667, 388] width 692 height 53
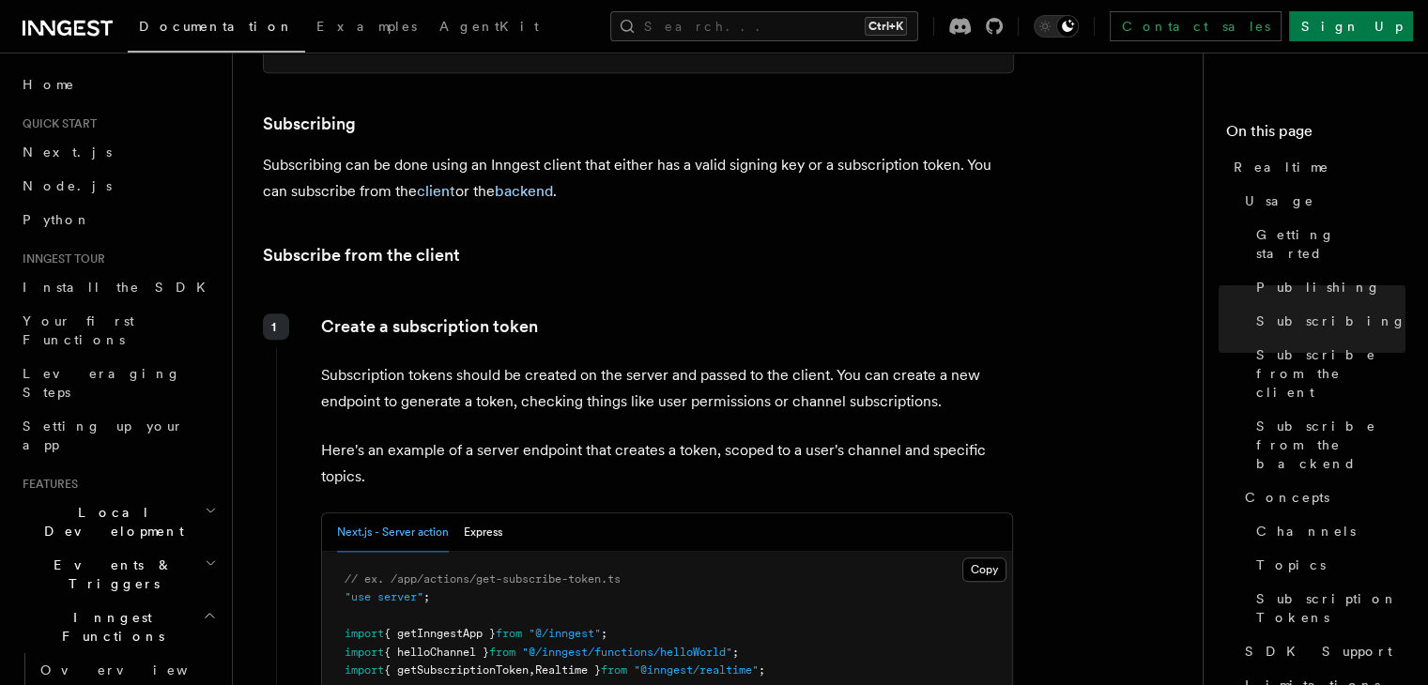
click at [325, 438] on p "Here's an example of a server endpoint that creates a token, scoped to a user's…" at bounding box center [667, 464] width 692 height 53
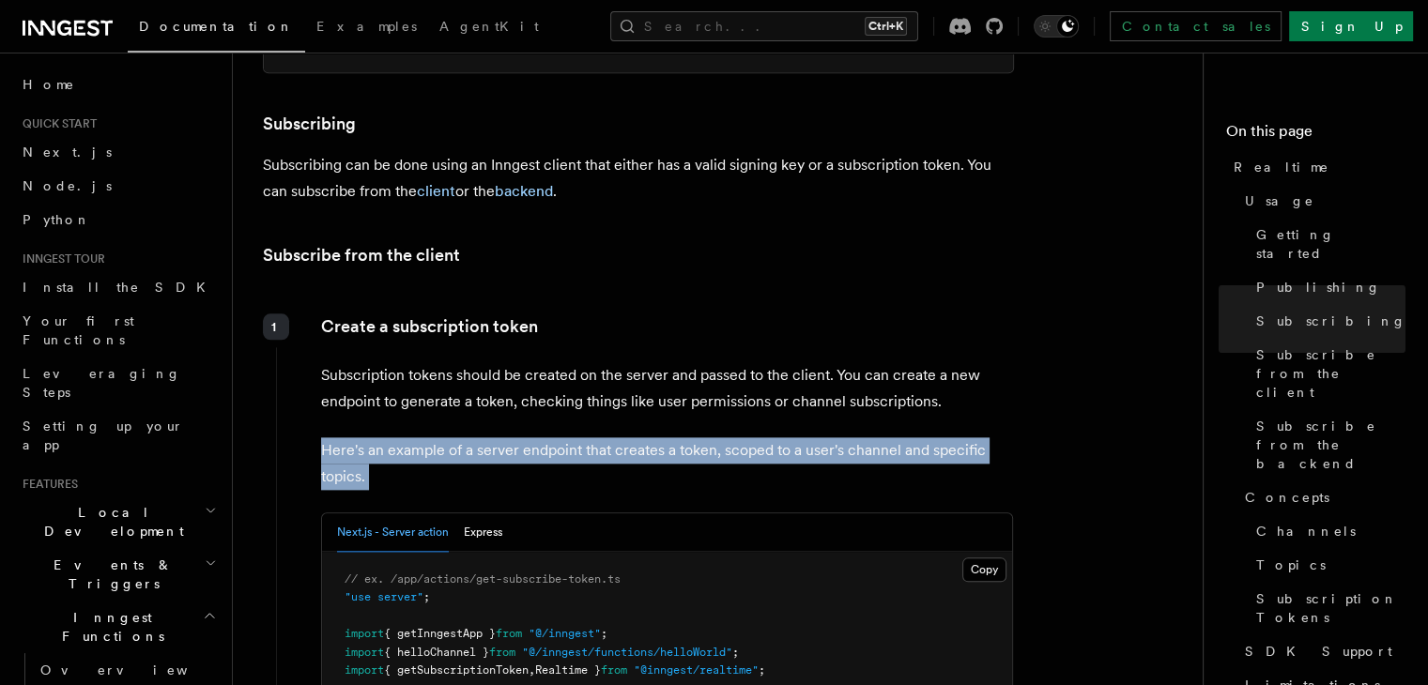
drag, startPoint x: 325, startPoint y: 413, endPoint x: 841, endPoint y: 440, distance: 517.1
click at [841, 440] on p "Here's an example of a server endpoint that creates a token, scoped to a user's…" at bounding box center [667, 464] width 692 height 53
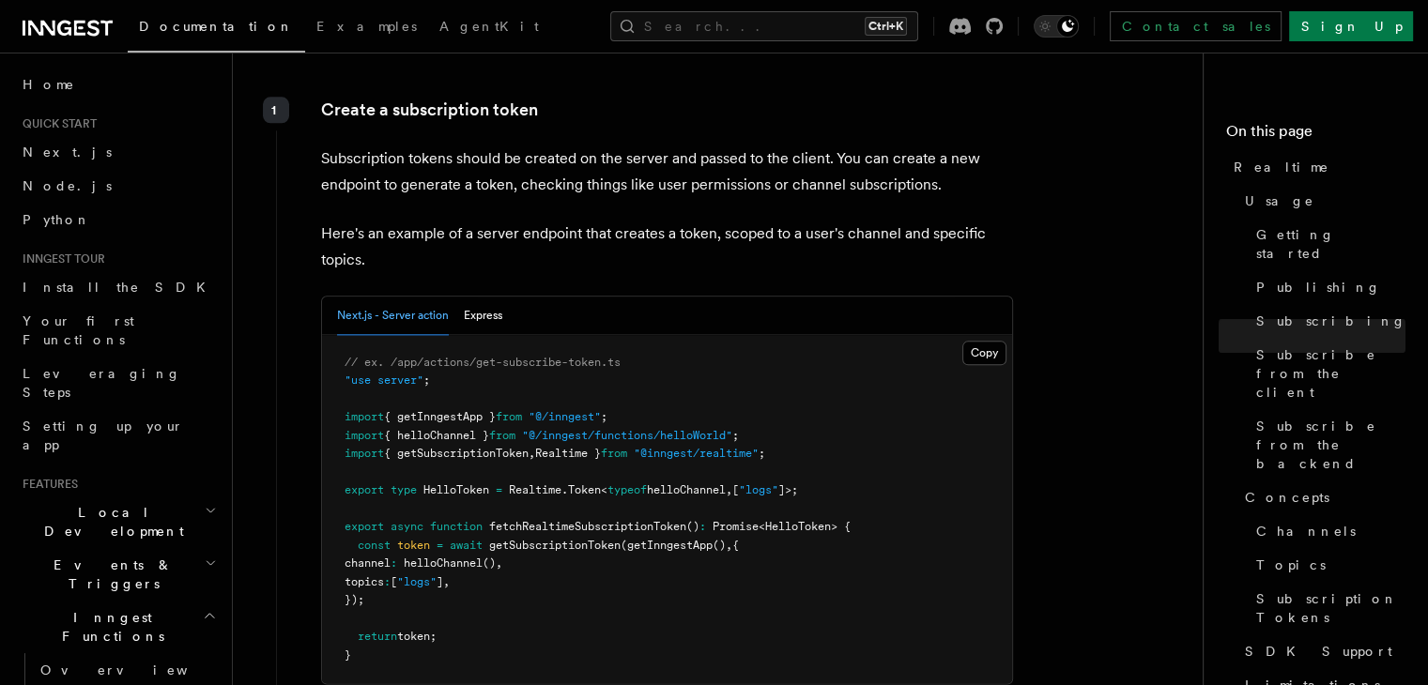
scroll to position [2298, 0]
click at [485, 296] on button "Express" at bounding box center [483, 315] width 38 height 38
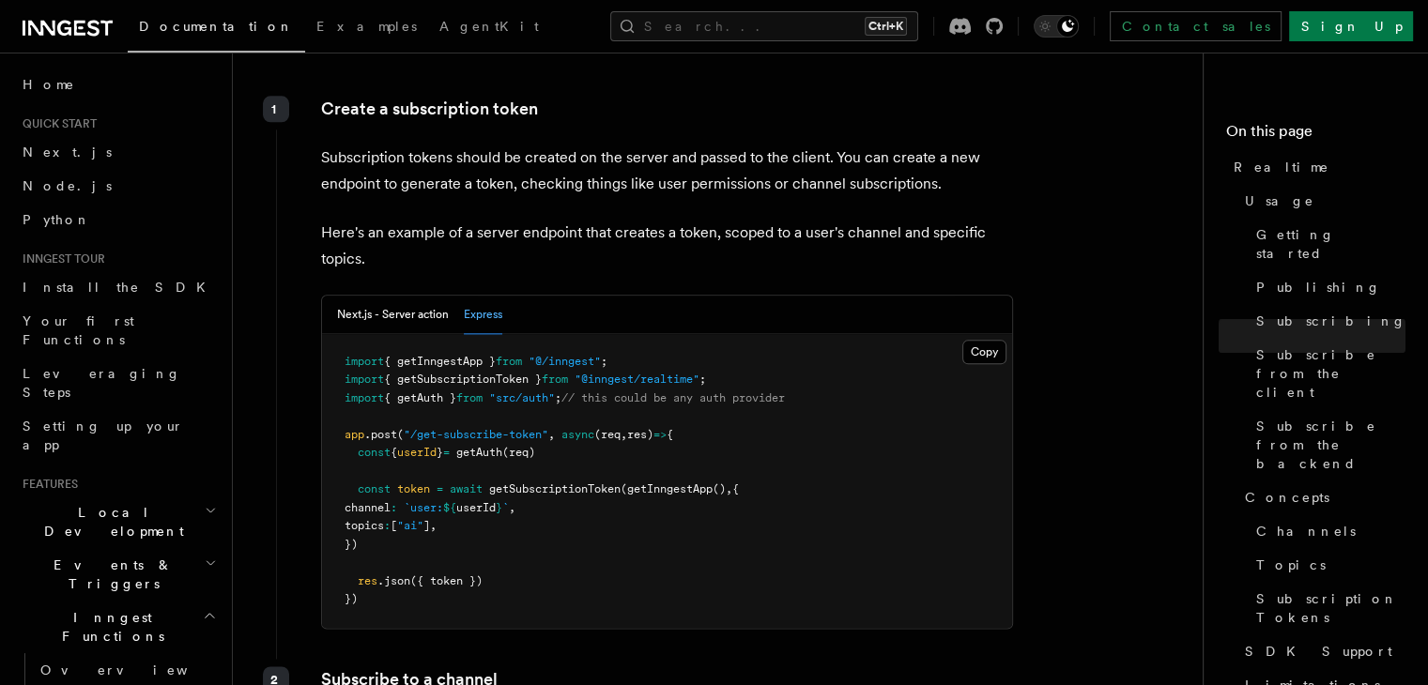
click at [376, 446] on span "const" at bounding box center [374, 452] width 33 height 13
drag, startPoint x: 376, startPoint y: 412, endPoint x: 632, endPoint y: 422, distance: 256.5
click at [632, 422] on pre "import { getInngestApp } from "@/inngest" ; import { getSubscriptionToken } fro…" at bounding box center [667, 481] width 690 height 294
click at [382, 483] on span "const" at bounding box center [374, 489] width 33 height 13
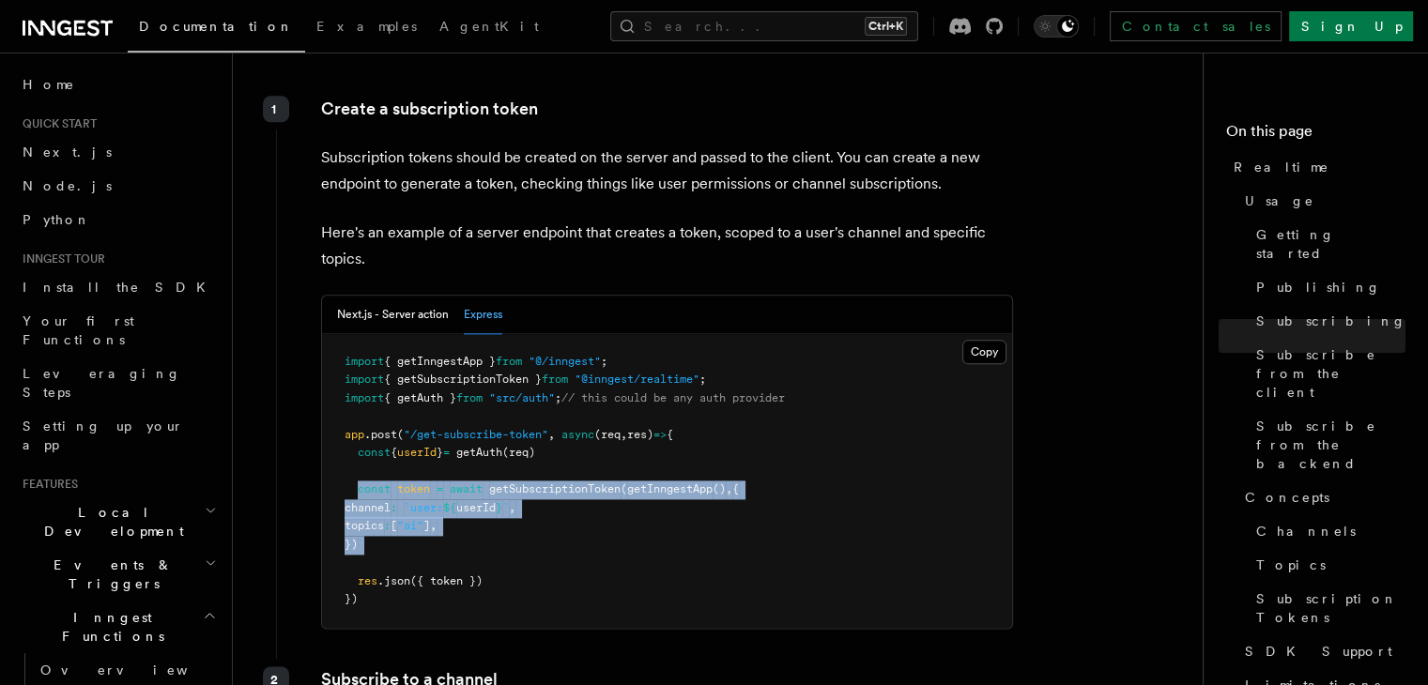
drag, startPoint x: 382, startPoint y: 454, endPoint x: 634, endPoint y: 499, distance: 255.5
click at [634, 499] on pre "import { getInngestApp } from "@/inngest" ; import { getSubscriptionToken } fro…" at bounding box center [667, 481] width 690 height 294
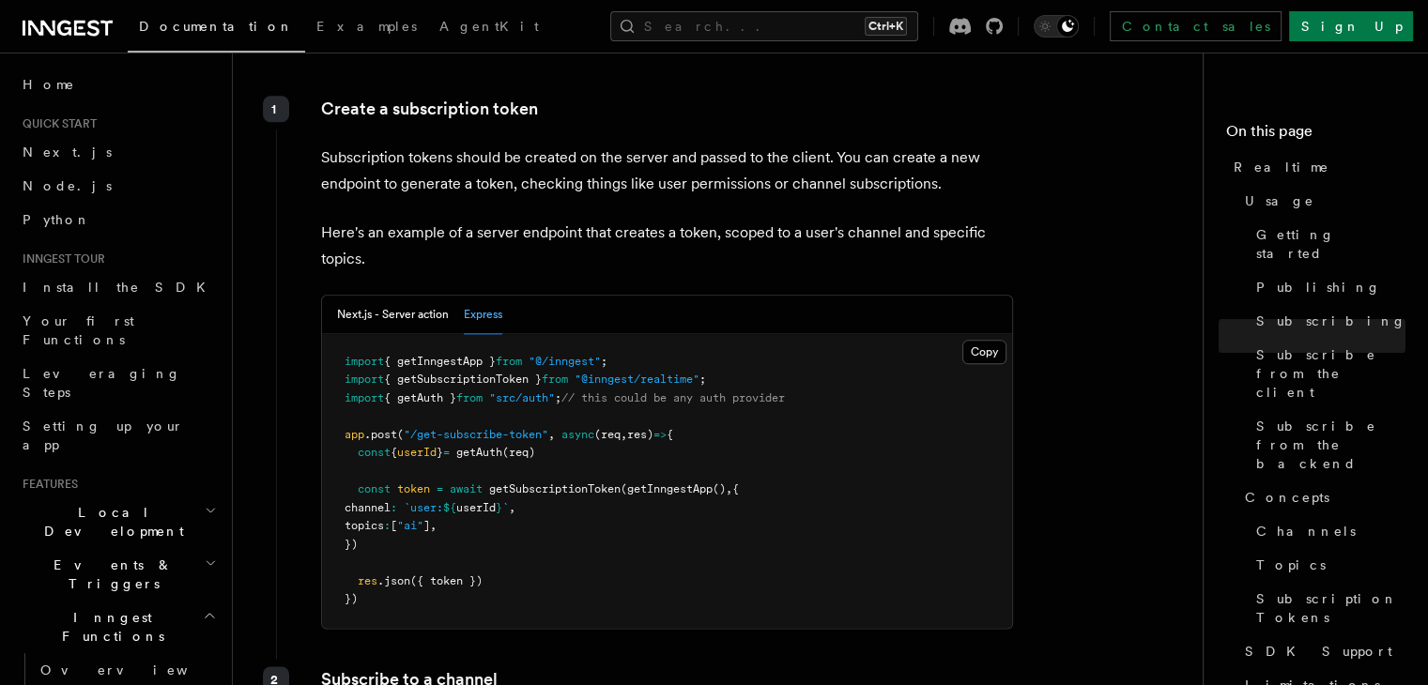
click at [657, 483] on span "getInngestApp" at bounding box center [669, 489] width 85 height 13
drag, startPoint x: 657, startPoint y: 445, endPoint x: 707, endPoint y: 460, distance: 52.0
click at [707, 460] on pre "import { getInngestApp } from "@/inngest" ; import { getSubscriptionToken } fro…" at bounding box center [667, 481] width 690 height 294
click at [687, 483] on span "getInngestApp" at bounding box center [669, 489] width 85 height 13
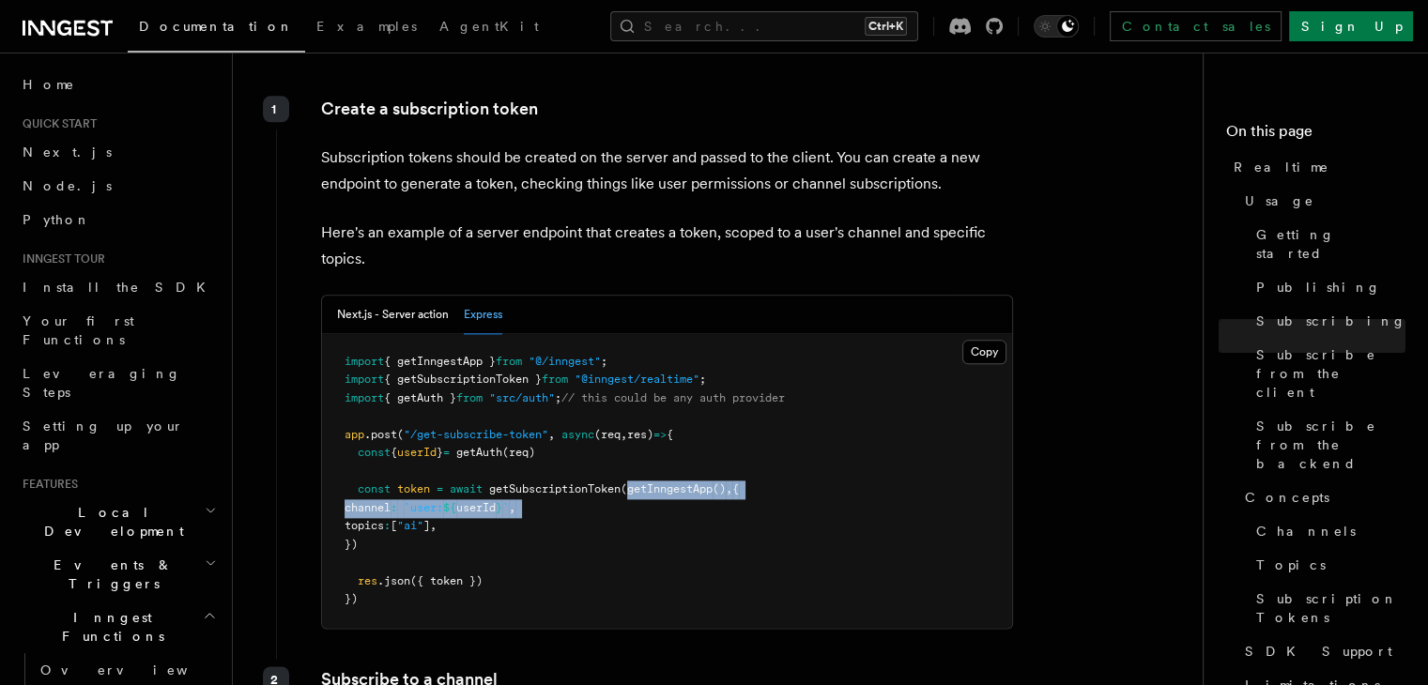
drag, startPoint x: 687, startPoint y: 452, endPoint x: 721, endPoint y: 458, distance: 34.4
click at [721, 458] on pre "import { getInngestApp } from "@/inngest" ; import { getSubscriptionToken } fro…" at bounding box center [667, 481] width 690 height 294
click at [608, 490] on pre "import { getInngestApp } from "@/inngest" ; import { getSubscriptionToken } fro…" at bounding box center [667, 481] width 690 height 294
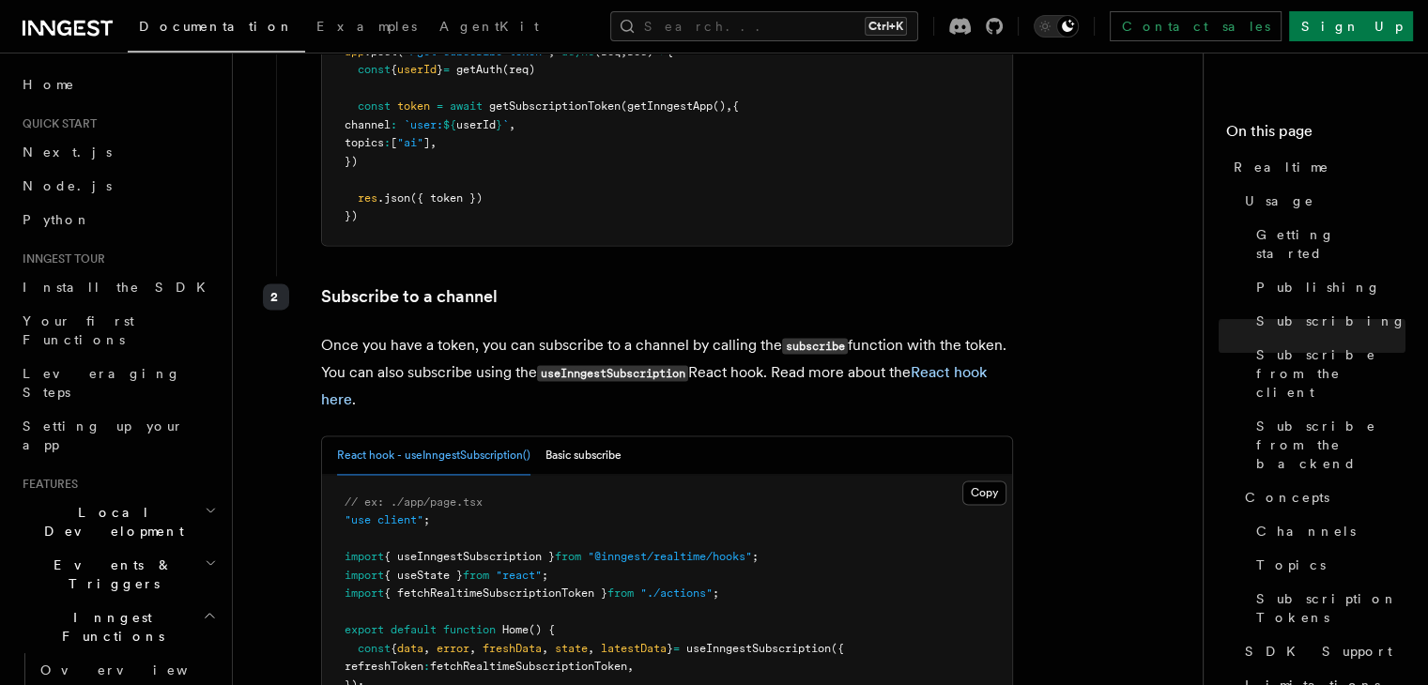
scroll to position [2678, 0]
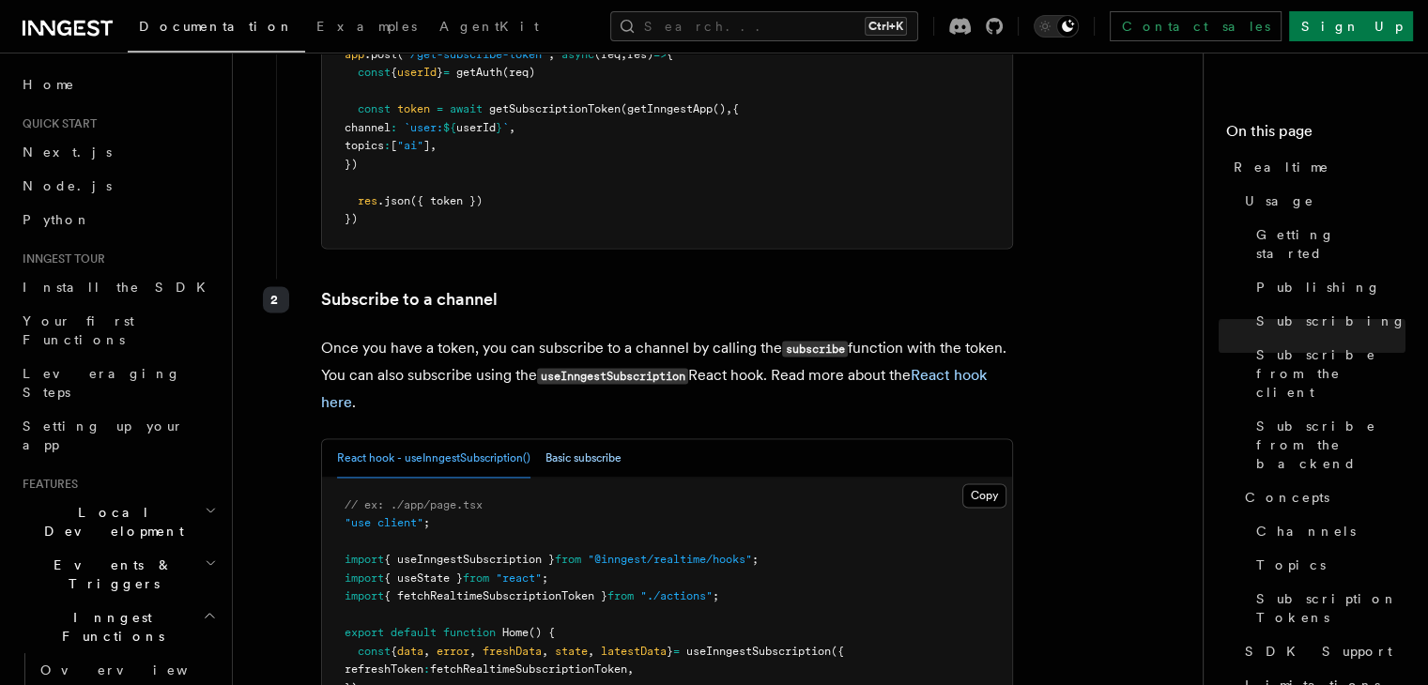
click at [574, 439] on button "Basic subscribe" at bounding box center [584, 458] width 76 height 38
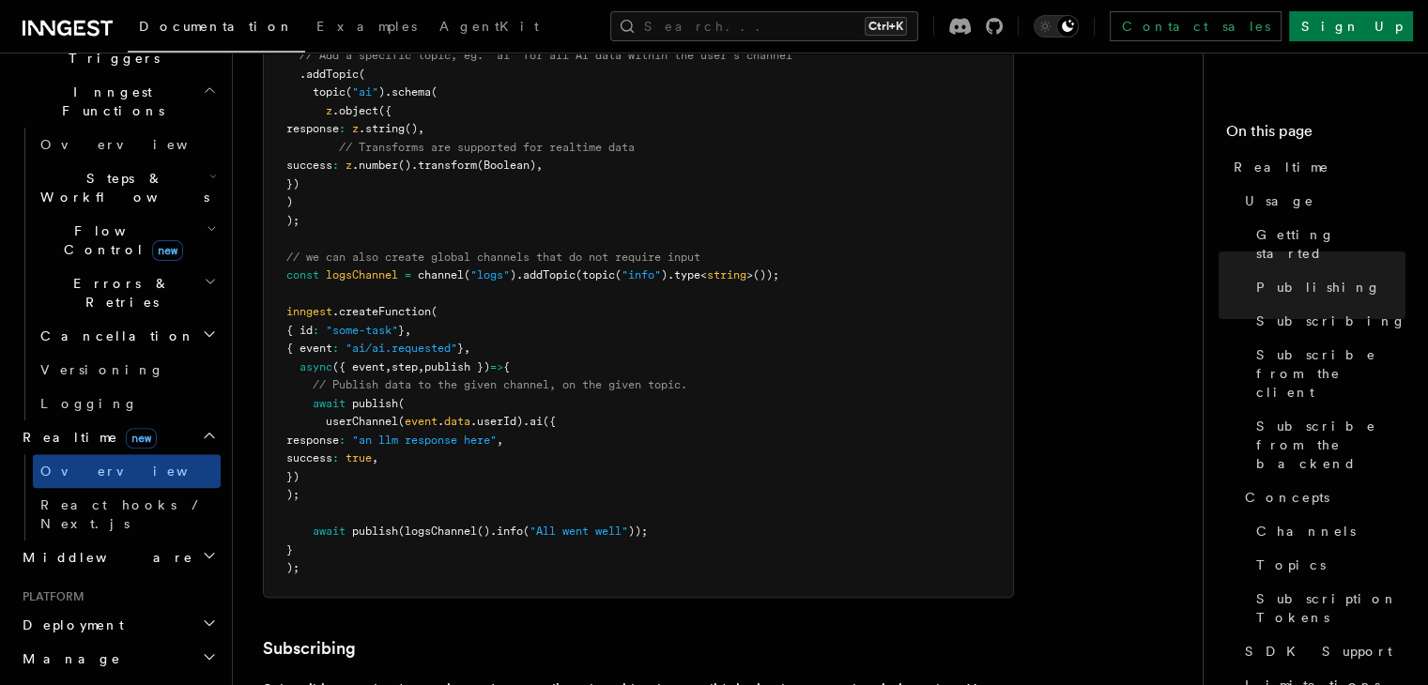
scroll to position [526, 0]
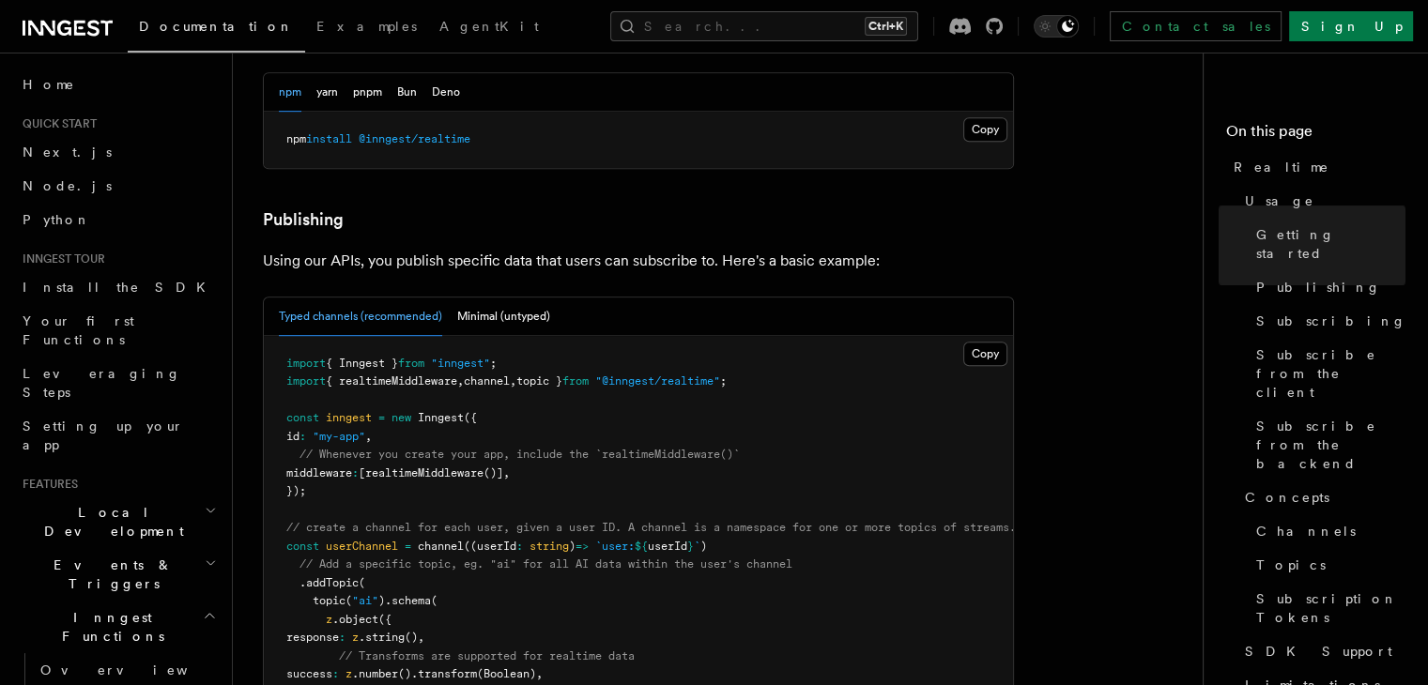
scroll to position [1052, 0]
